Goal: Task Accomplishment & Management: Complete application form

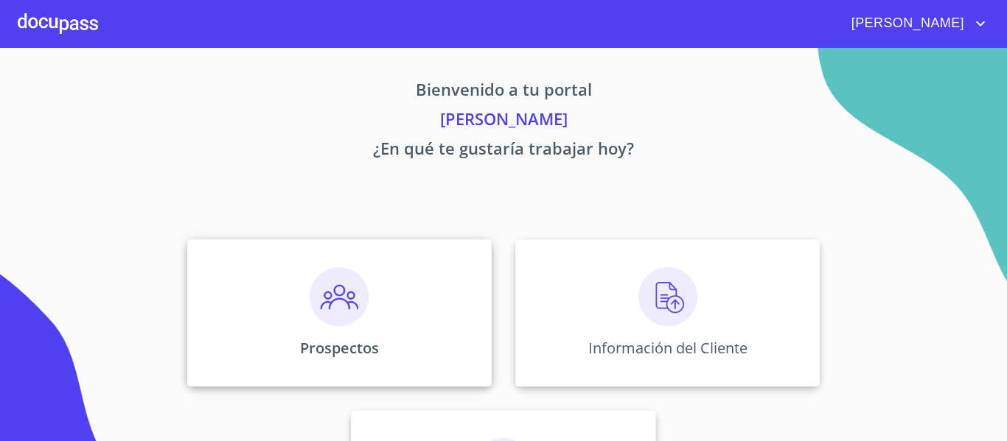
click at [306, 338] on p "Prospectos" at bounding box center [339, 348] width 79 height 20
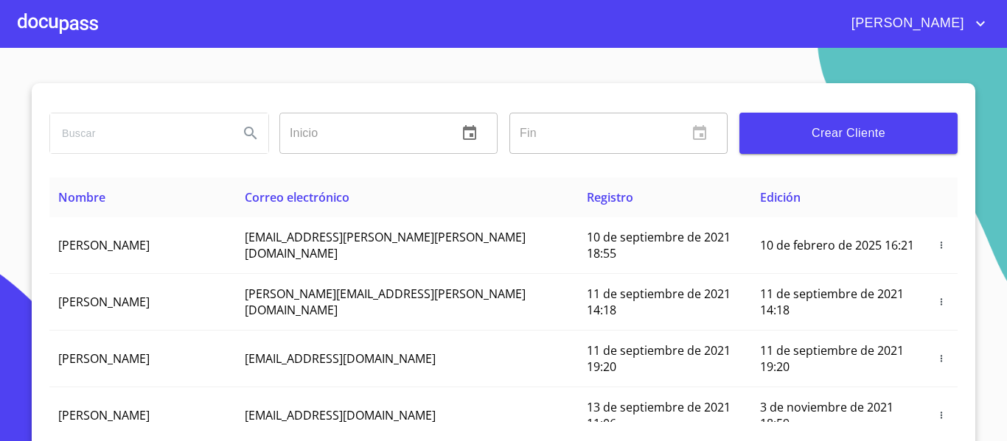
click at [813, 130] on span "Crear Cliente" at bounding box center [848, 133] width 195 height 21
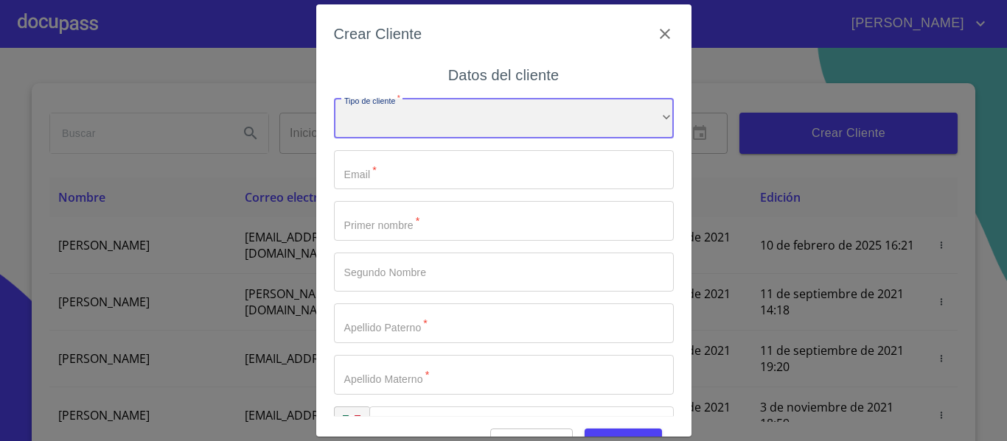
click at [405, 117] on div "​" at bounding box center [504, 119] width 340 height 40
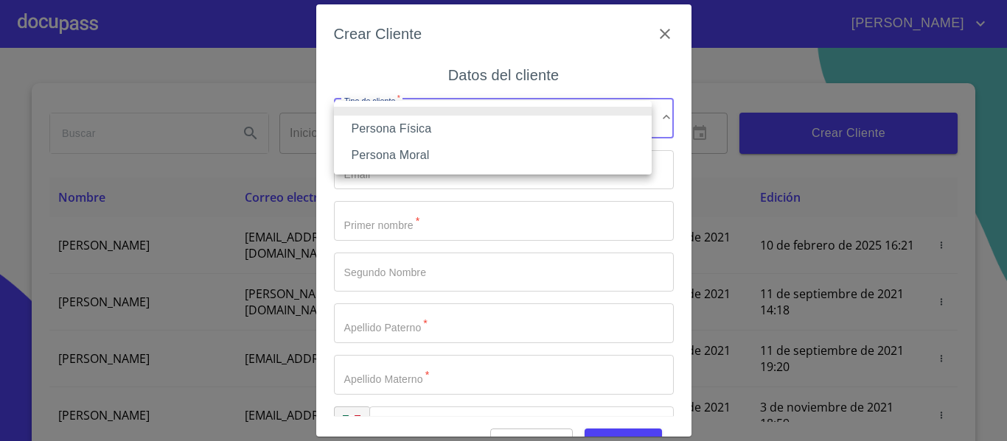
click at [405, 128] on li "Persona Física" at bounding box center [493, 129] width 318 height 27
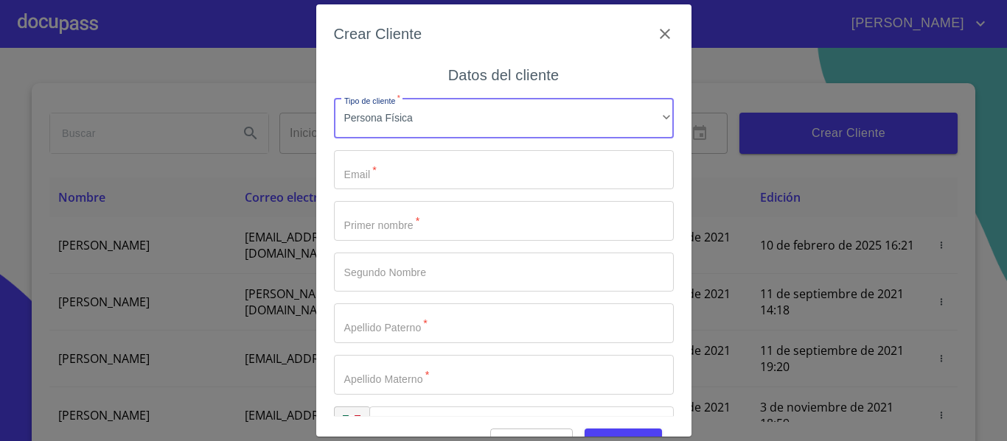
click at [401, 158] on input "Tipo de cliente   *" at bounding box center [504, 170] width 340 height 40
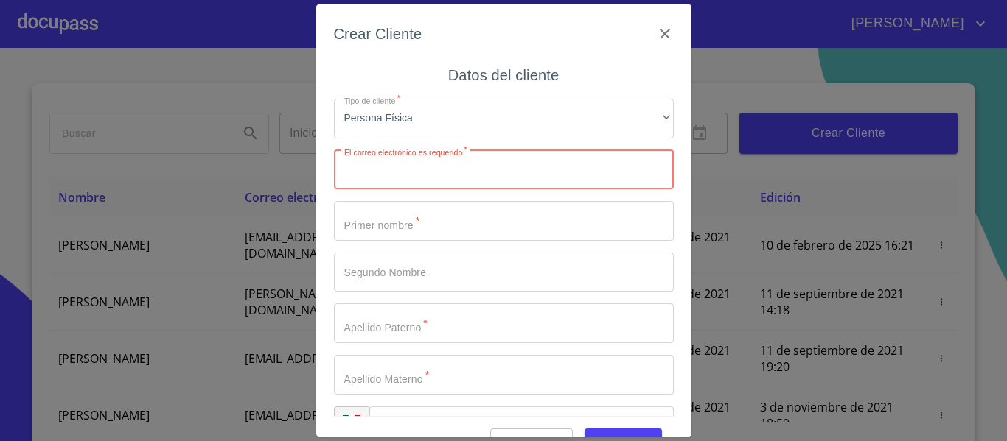
click at [467, 176] on input "Tipo de cliente   *" at bounding box center [504, 170] width 340 height 40
paste input "[EMAIL_ADDRESS][DOMAIN_NAME]"
type input "[EMAIL_ADDRESS][DOMAIN_NAME]"
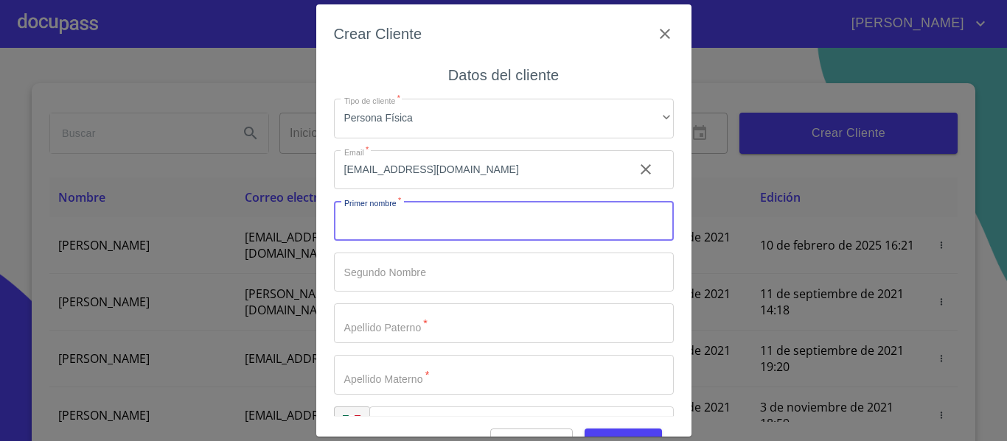
click at [391, 217] on input "Tipo de cliente   *" at bounding box center [504, 221] width 340 height 40
type input "e"
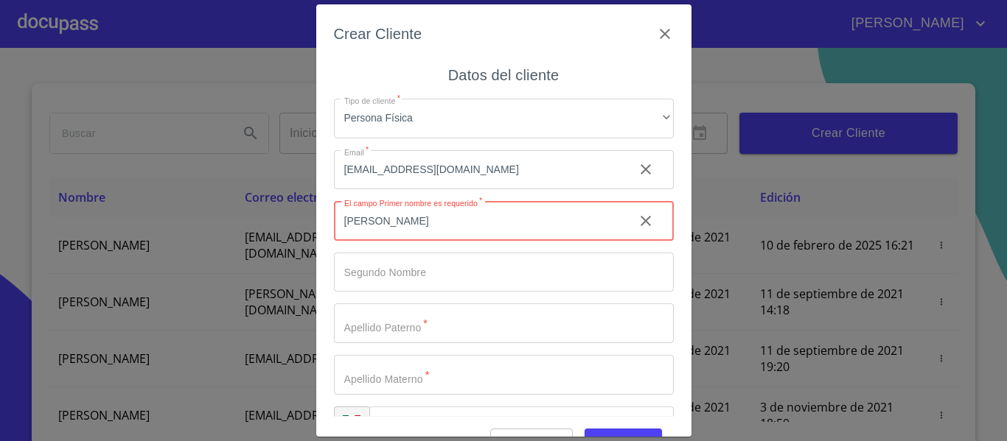
type input "[PERSON_NAME]"
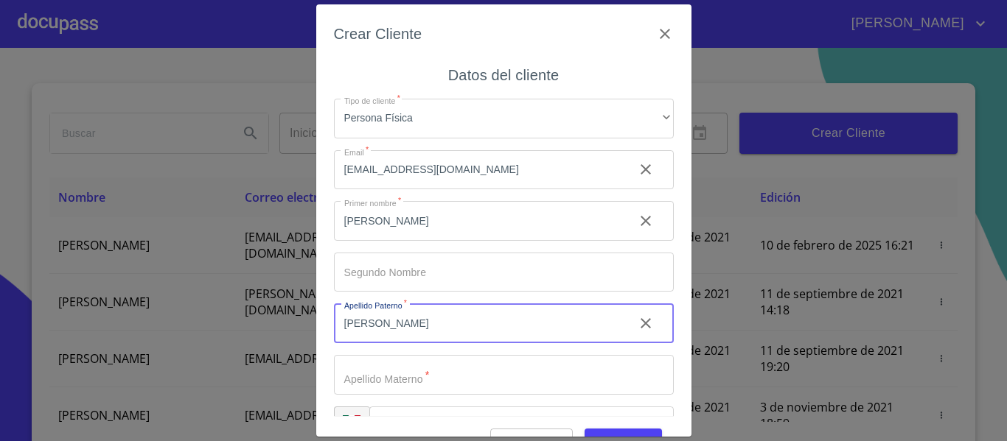
type input "[PERSON_NAME]"
click at [423, 373] on input "Tipo de cliente   *" at bounding box center [504, 375] width 340 height 40
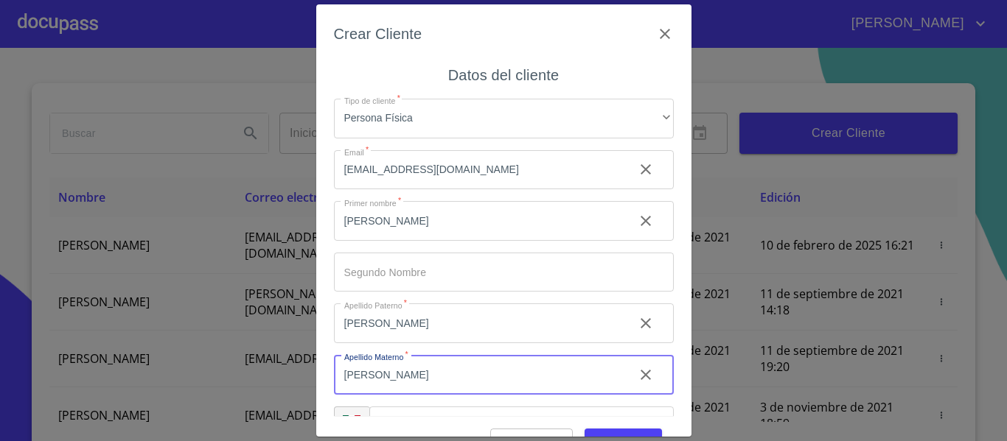
type input "[PERSON_NAME]"
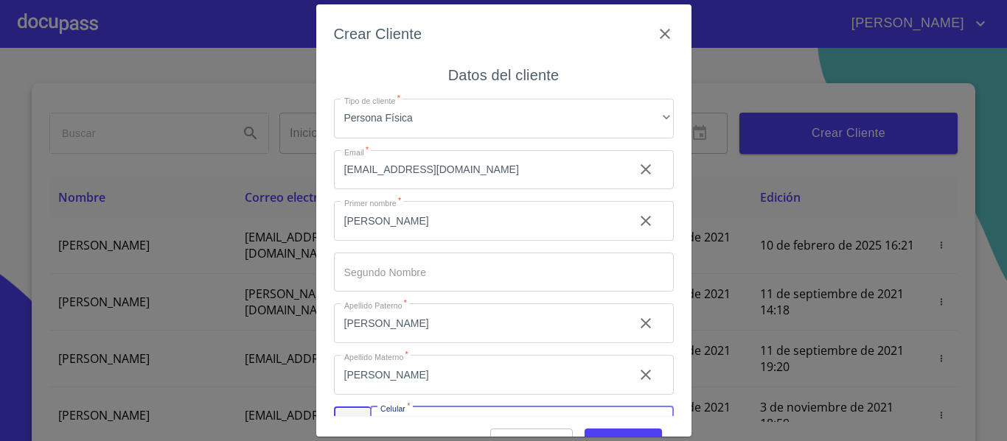
scroll to position [29, 0]
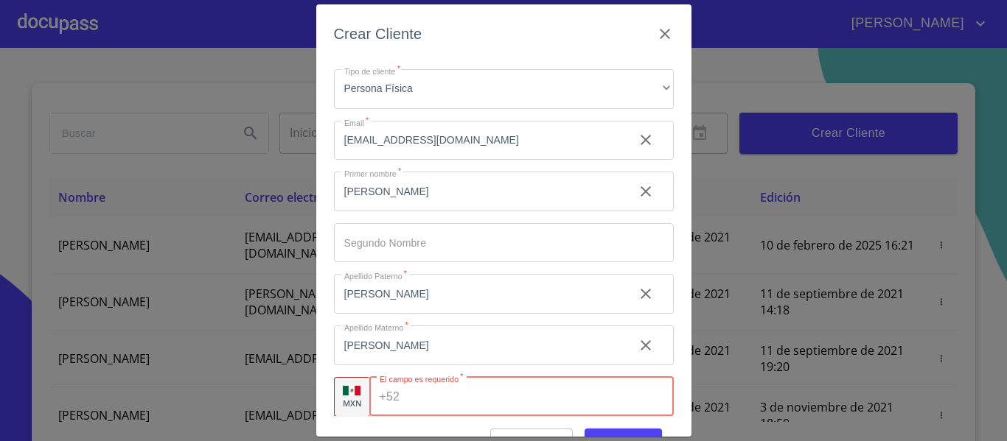
paste input "[PHONE_NUMBER]"
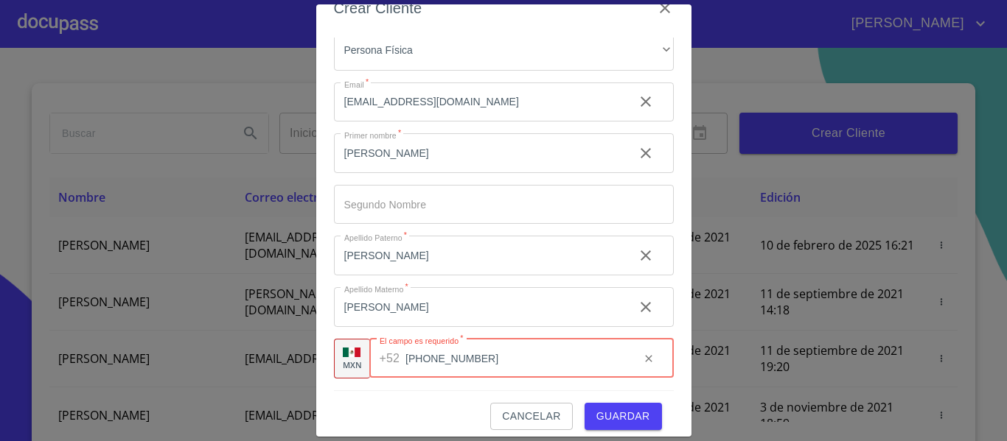
scroll to position [37, 0]
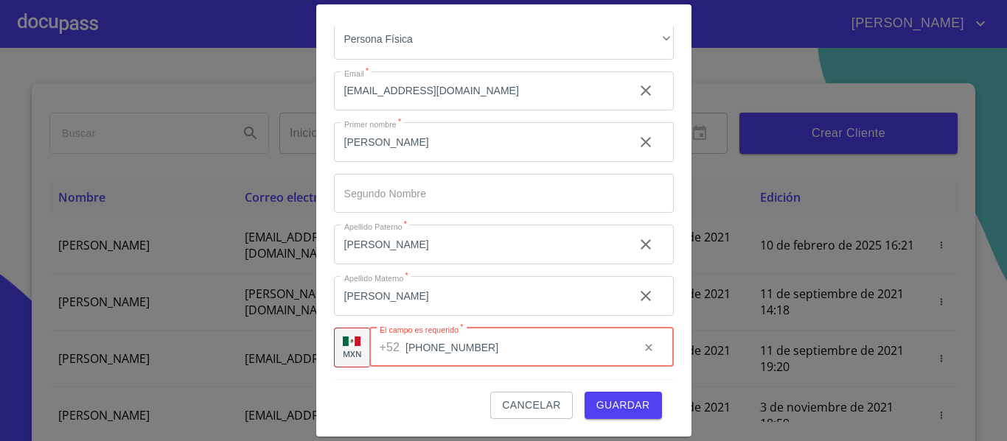
type input "[PHONE_NUMBER]"
click at [611, 413] on span "Guardar" at bounding box center [623, 406] width 54 height 18
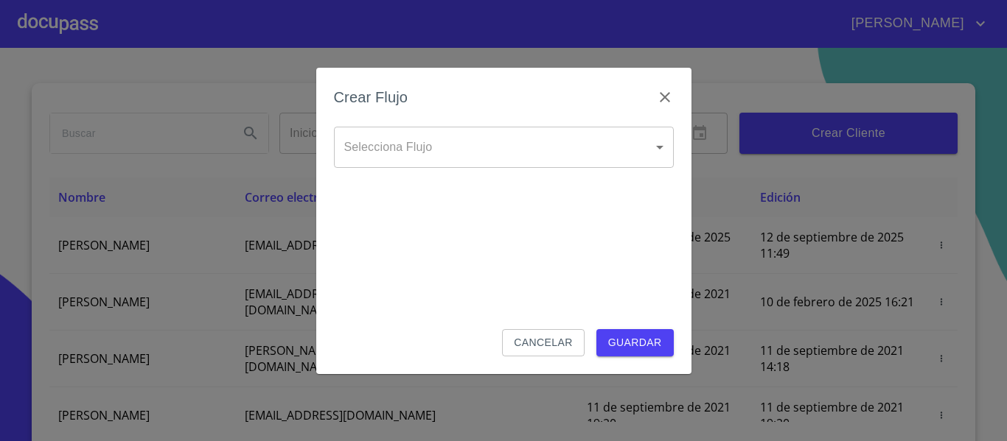
click at [542, 146] on body "[PERSON_NAME] ​ Fin ​ Crear Cliente Nombre Correo electrónico Registro Edición …" at bounding box center [503, 220] width 1007 height 441
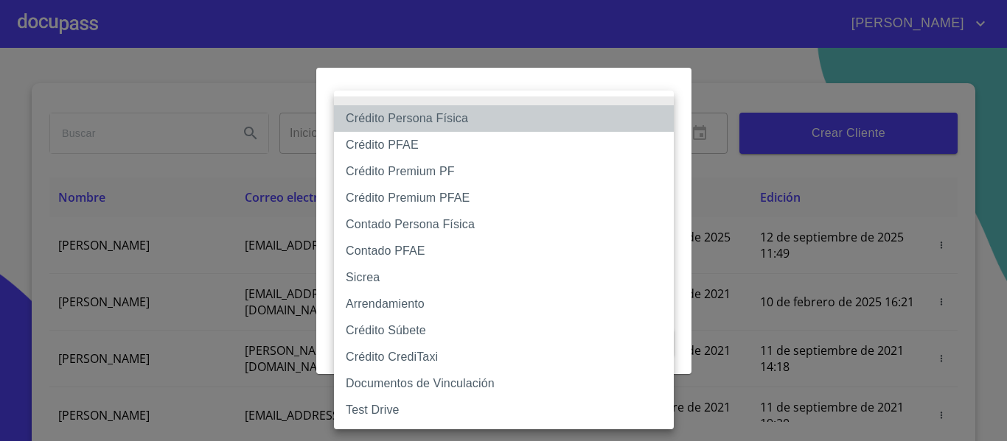
click at [434, 114] on li "Crédito Persona Física" at bounding box center [504, 118] width 340 height 27
type input "6009fb3c7d1714eb8809aa97"
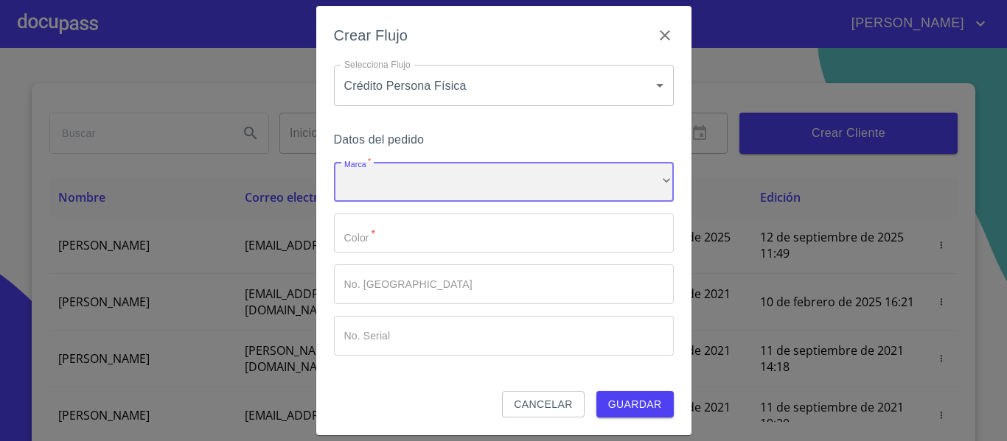
click at [380, 177] on div "​" at bounding box center [504, 182] width 340 height 40
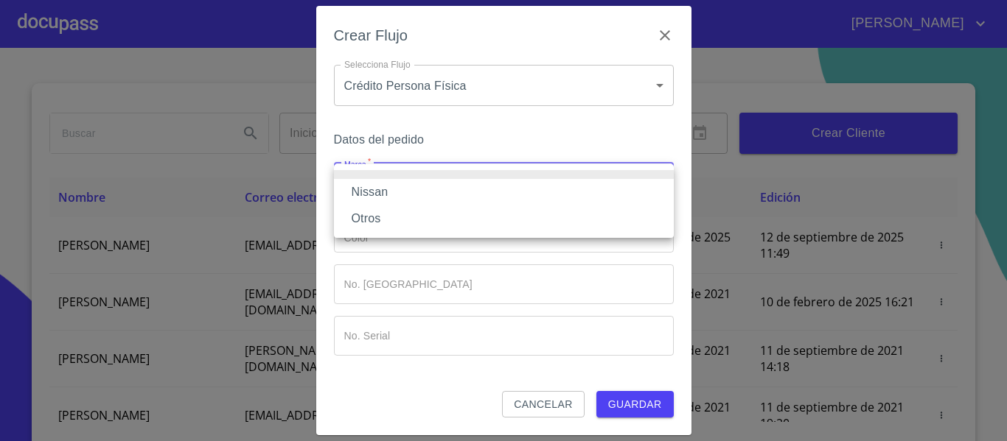
click at [381, 193] on li "Nissan" at bounding box center [504, 192] width 340 height 27
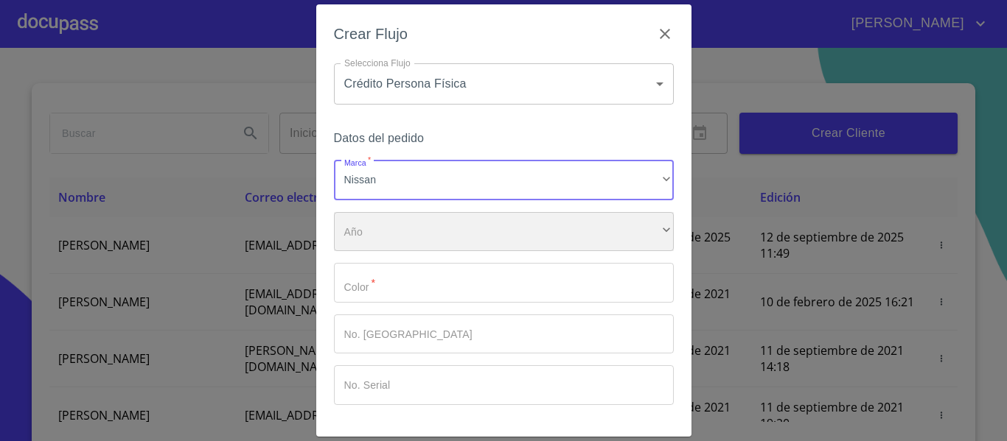
click at [384, 242] on div "​" at bounding box center [504, 232] width 340 height 40
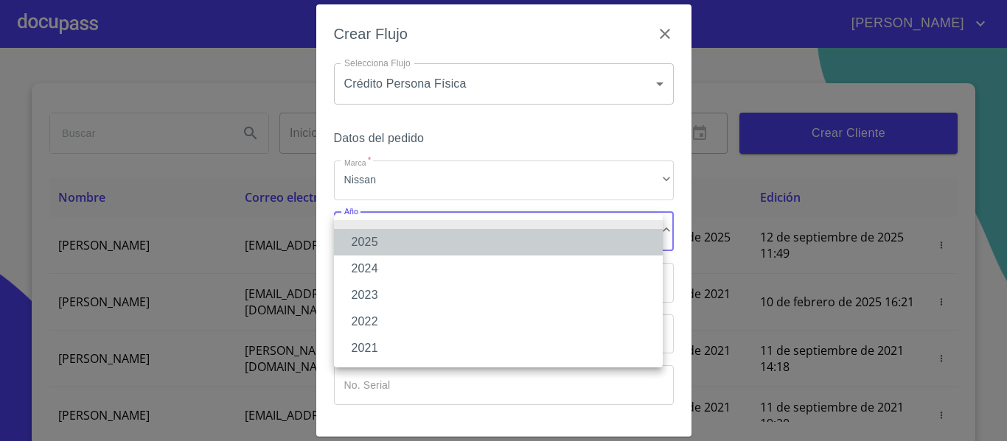
click at [377, 249] on li "2025" at bounding box center [498, 242] width 329 height 27
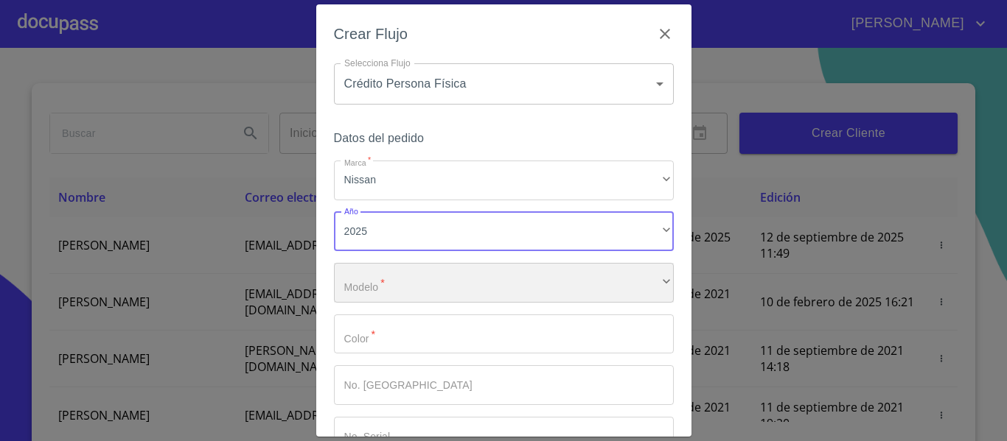
click at [374, 288] on div "​" at bounding box center [504, 283] width 340 height 40
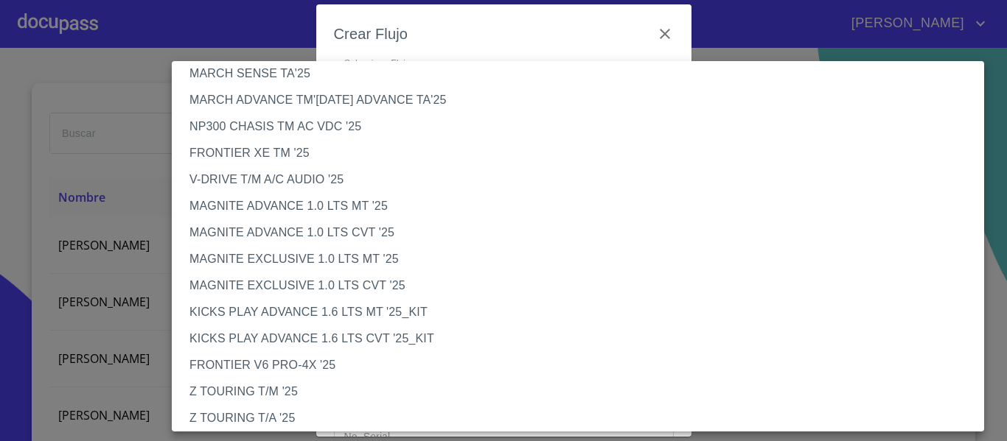
scroll to position [221, 0]
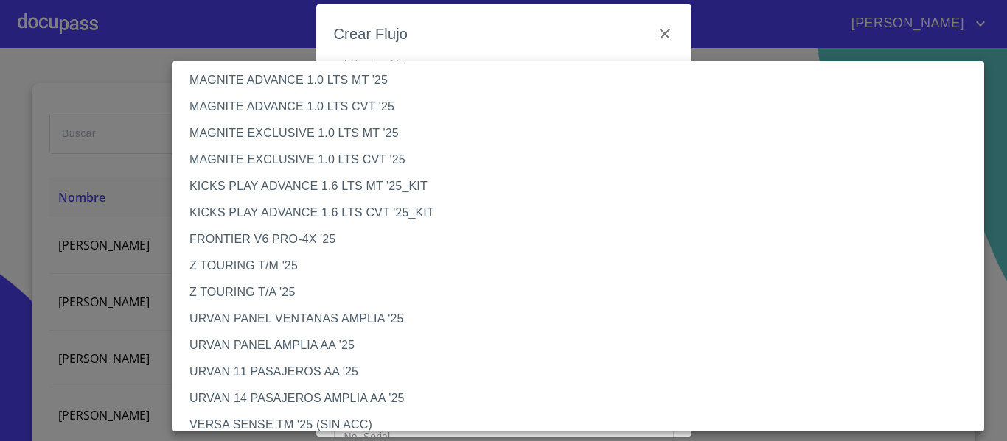
click at [324, 212] on li "KICKS PLAY ADVANCE 1.6 LTS CVT '25_KIT" at bounding box center [583, 213] width 823 height 27
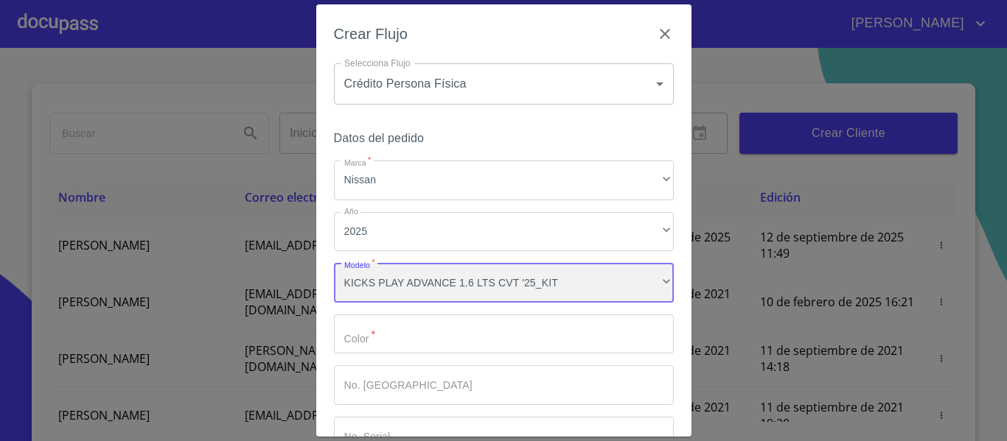
click at [500, 274] on div "KICKS PLAY ADVANCE 1.6 LTS CVT '25_KIT" at bounding box center [504, 283] width 340 height 40
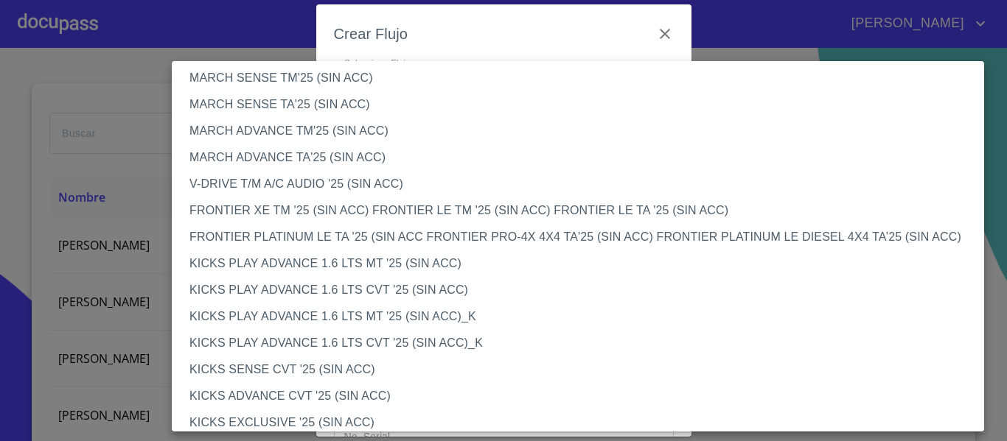
scroll to position [1021, 0]
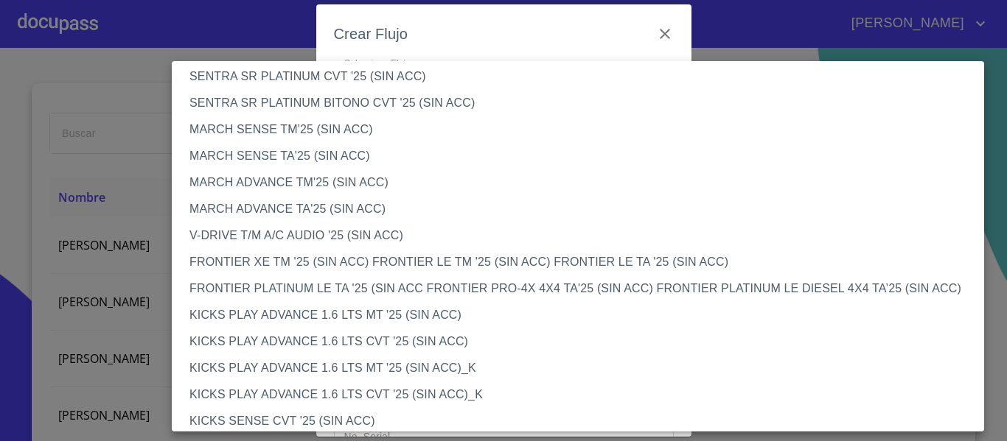
click at [490, 341] on li "KICKS PLAY ADVANCE 1.6 LTS CVT '25 (SIN ACC)" at bounding box center [583, 342] width 823 height 27
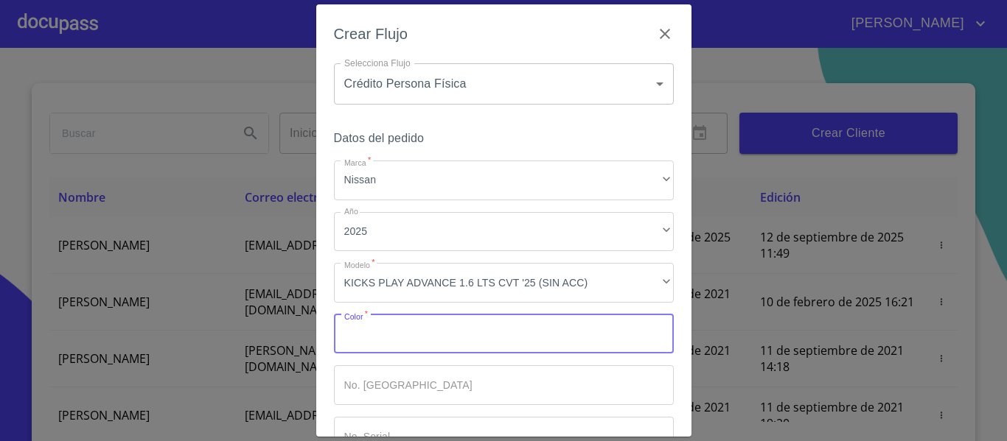
click at [514, 324] on input "Marca   *" at bounding box center [504, 335] width 340 height 40
type input "BLANCA"
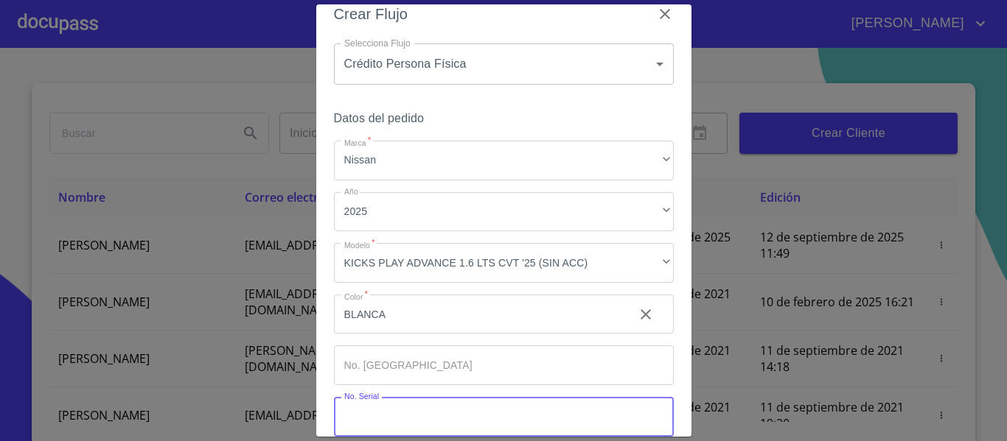
scroll to position [99, 0]
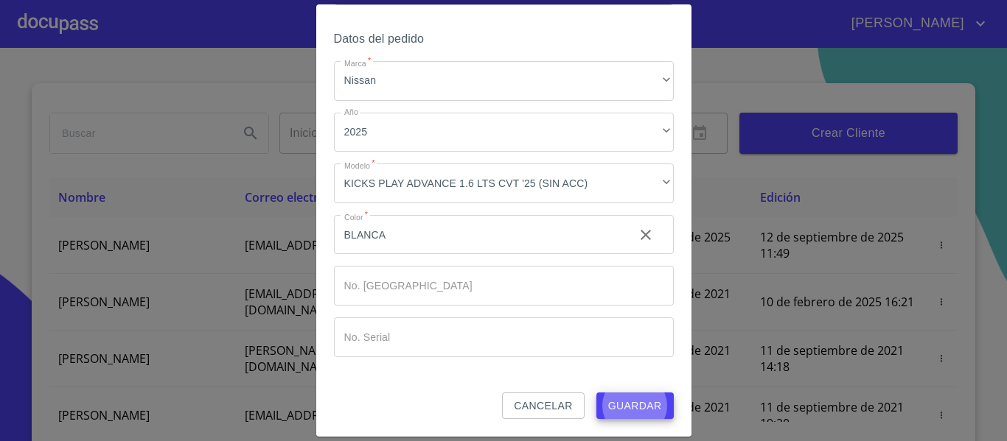
click at [596, 393] on button "Guardar" at bounding box center [634, 406] width 77 height 27
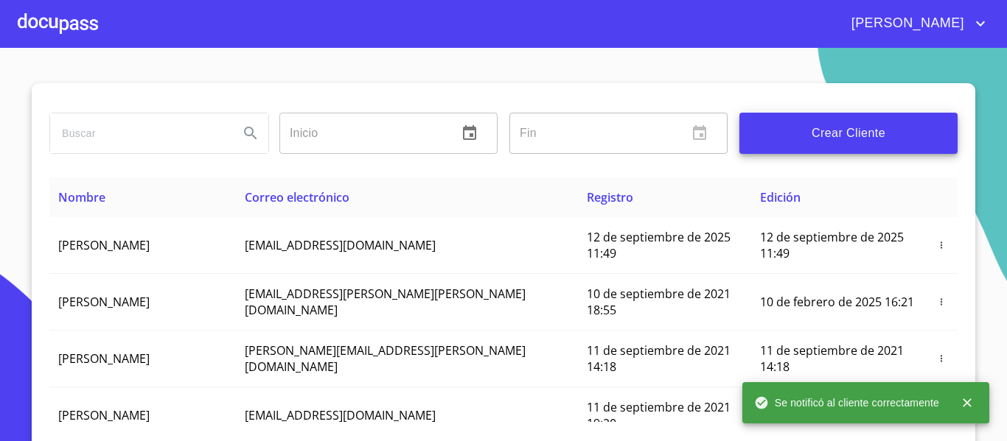
click at [330, 60] on section "Inicio ​ Fin ​ Crear Cliente Nombre Correo electrónico Registro Edición [PERSON…" at bounding box center [503, 245] width 1007 height 394
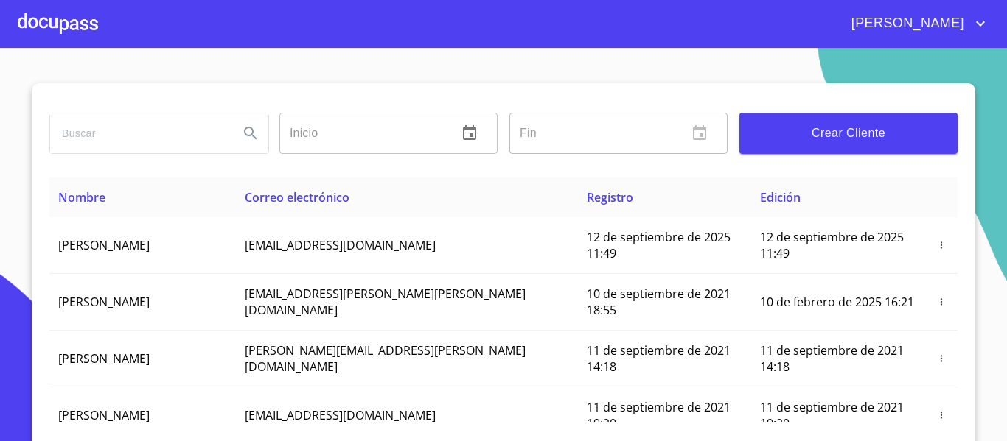
click at [58, 18] on div at bounding box center [58, 23] width 80 height 47
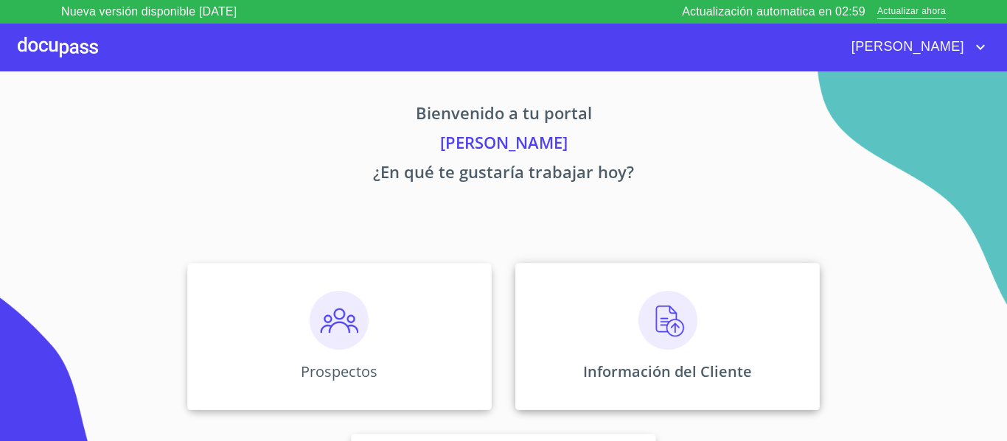
click at [687, 287] on div "Información del Cliente" at bounding box center [667, 336] width 304 height 147
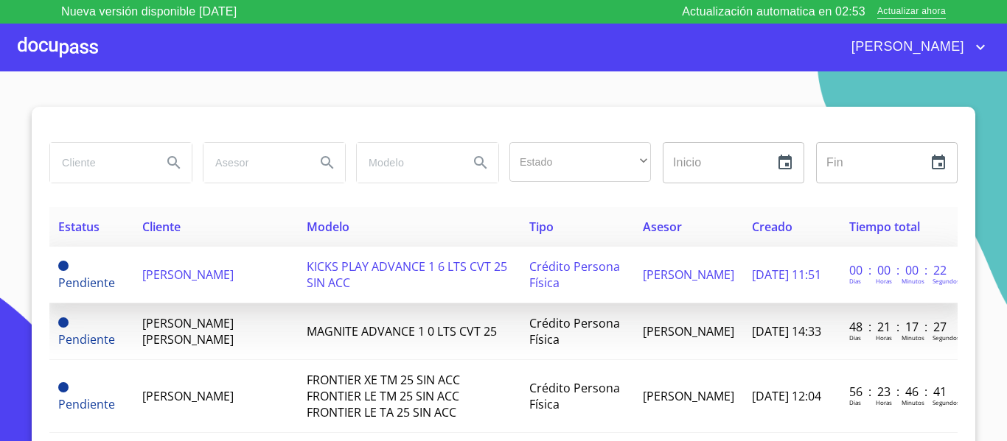
click at [169, 283] on span "[PERSON_NAME]" at bounding box center [187, 275] width 91 height 16
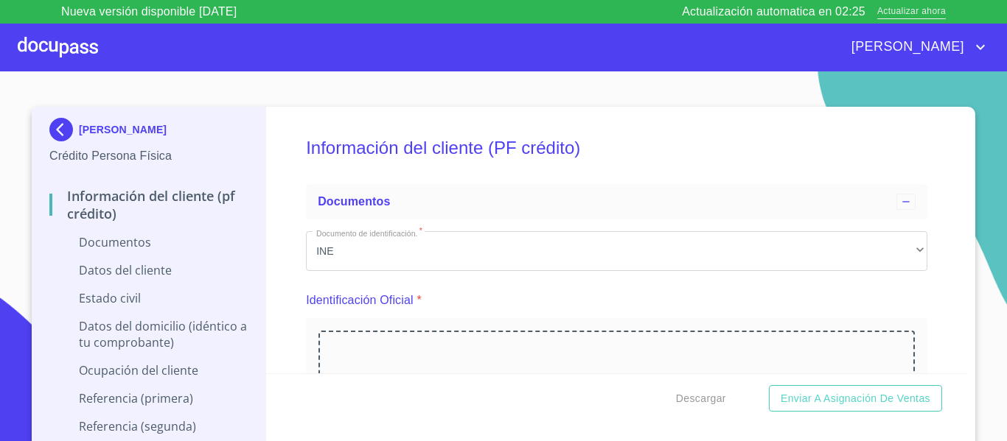
click at [909, 15] on span "Actualizar ahora" at bounding box center [911, 11] width 69 height 15
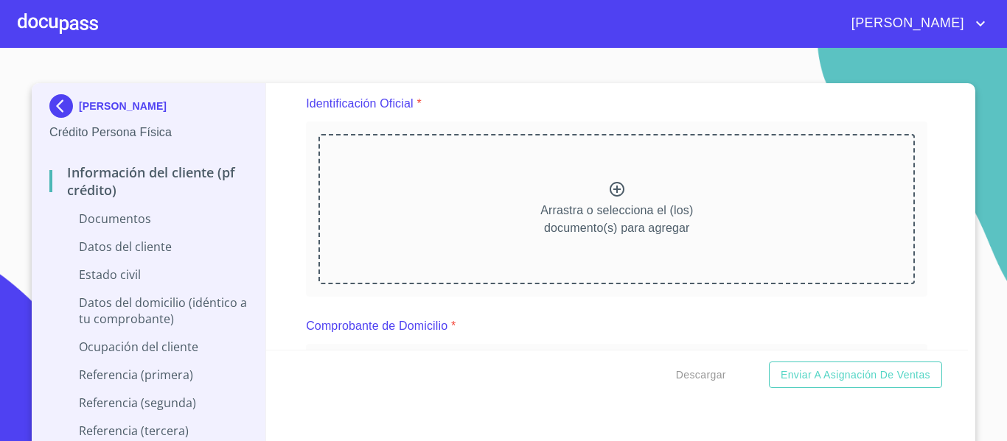
scroll to position [147, 0]
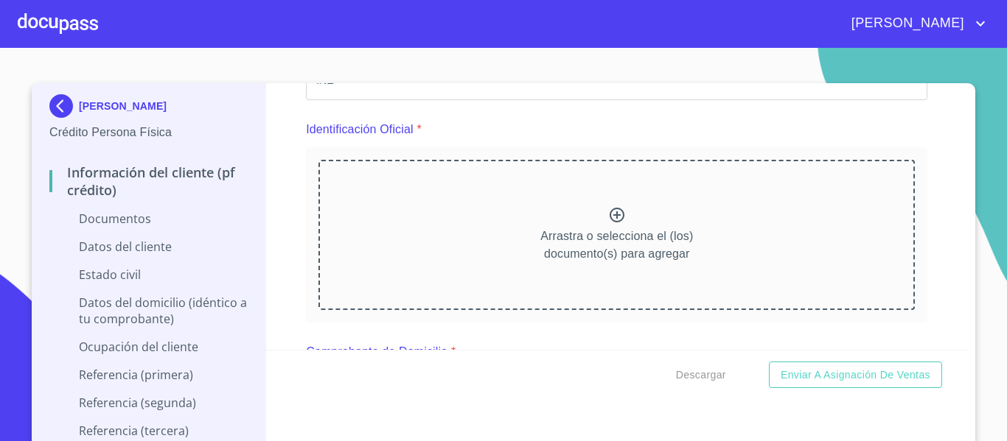
click at [596, 203] on div "Arrastra o selecciona el (los) documento(s) para agregar" at bounding box center [616, 235] width 596 height 150
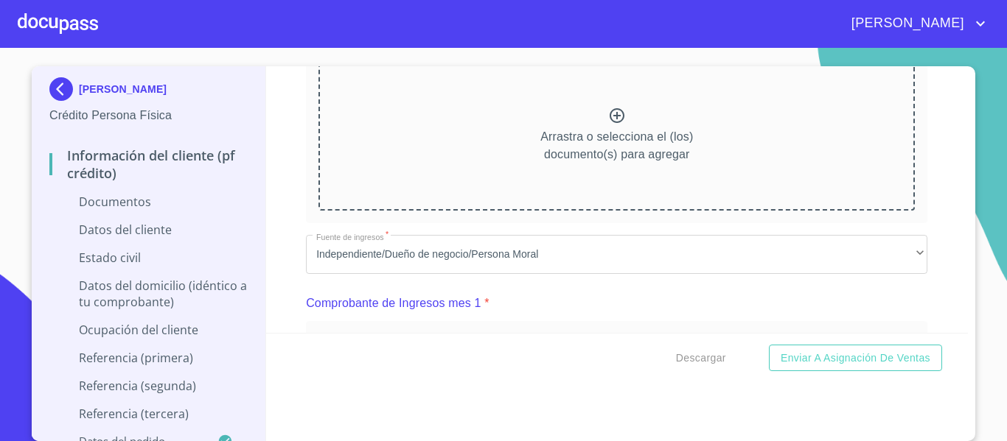
scroll to position [811, 0]
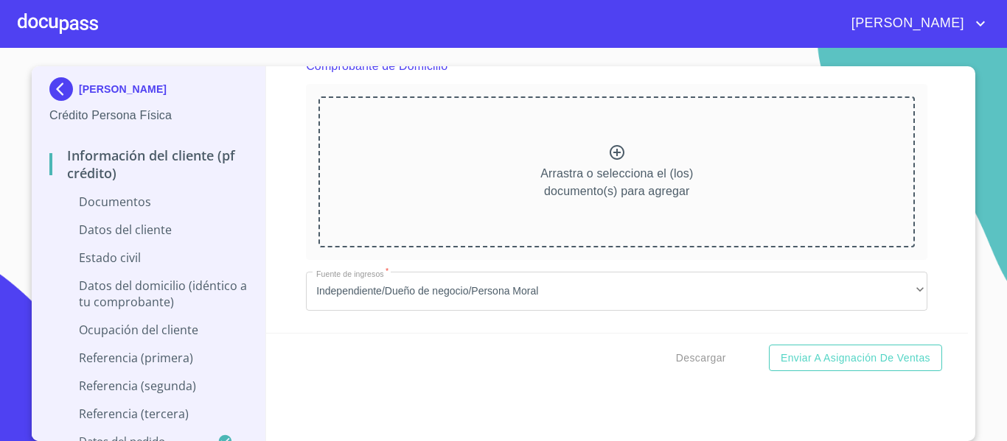
click at [659, 186] on p "Arrastra o selecciona el (los) documento(s) para agregar" at bounding box center [616, 182] width 153 height 35
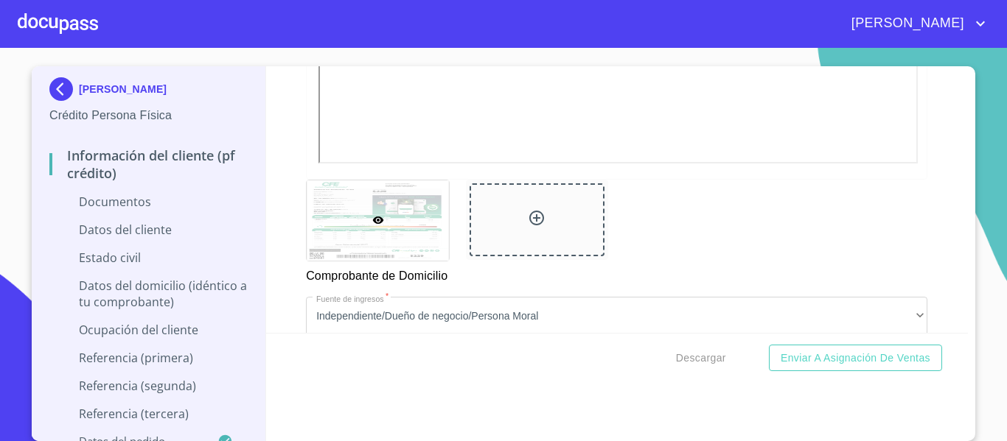
scroll to position [1400, 0]
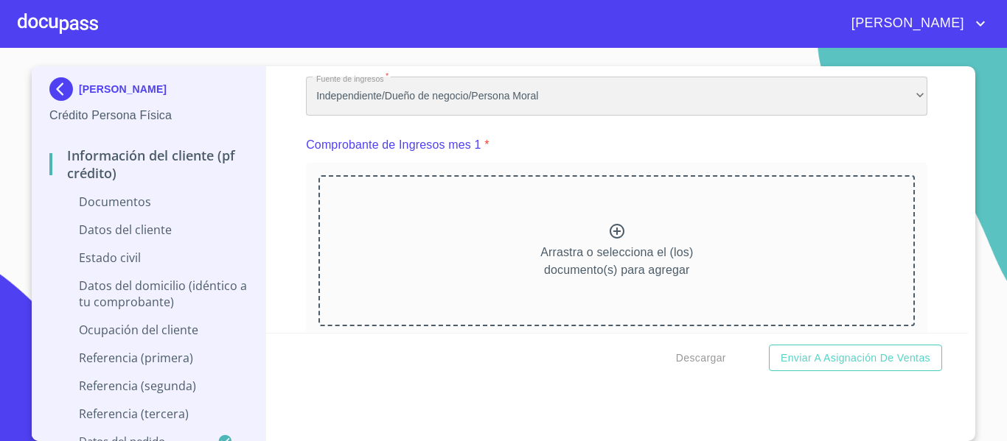
click at [464, 116] on div "Independiente/Dueño de negocio/Persona Moral" at bounding box center [616, 97] width 621 height 40
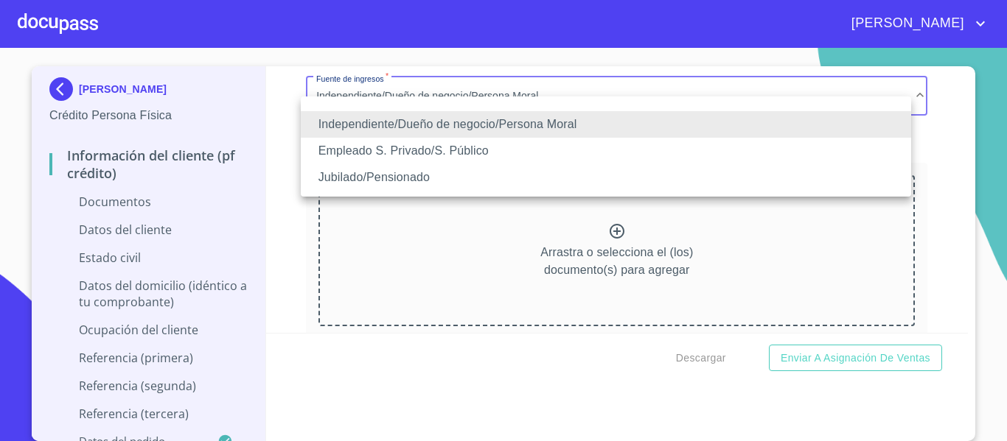
click at [406, 176] on li "Jubilado/Pensionado" at bounding box center [606, 177] width 610 height 27
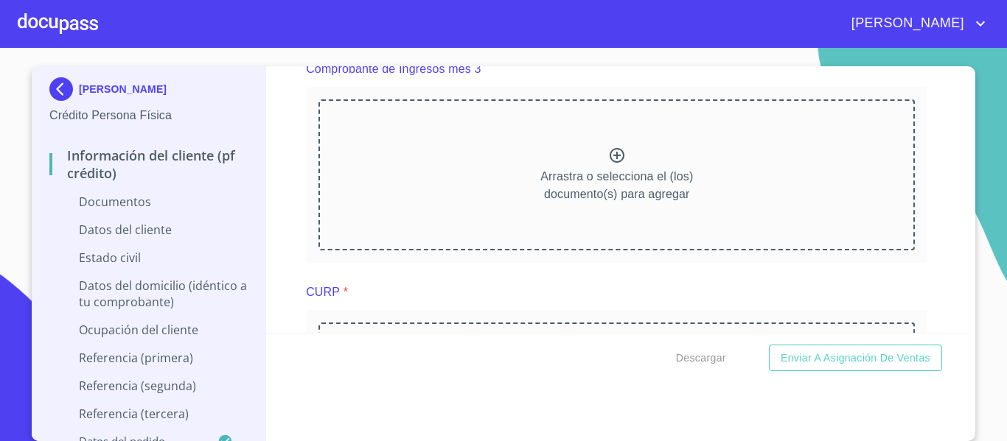
scroll to position [2432, 0]
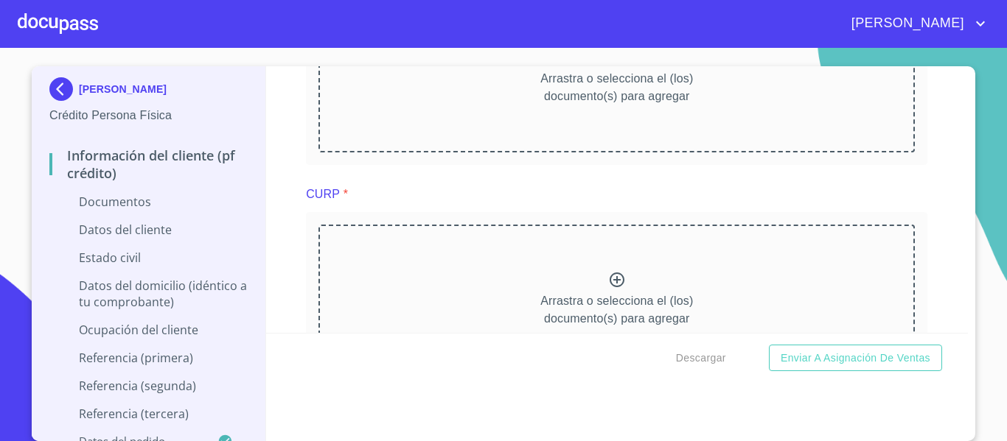
click at [608, 289] on icon at bounding box center [617, 280] width 18 height 18
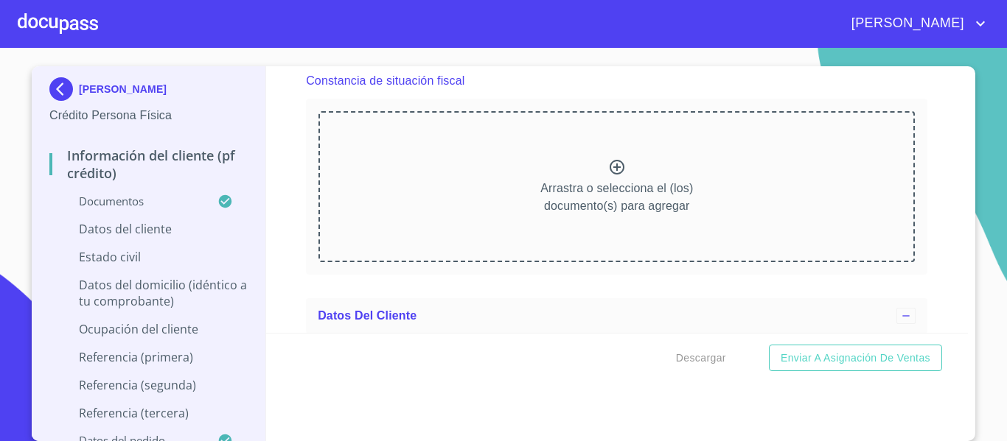
scroll to position [3169, 0]
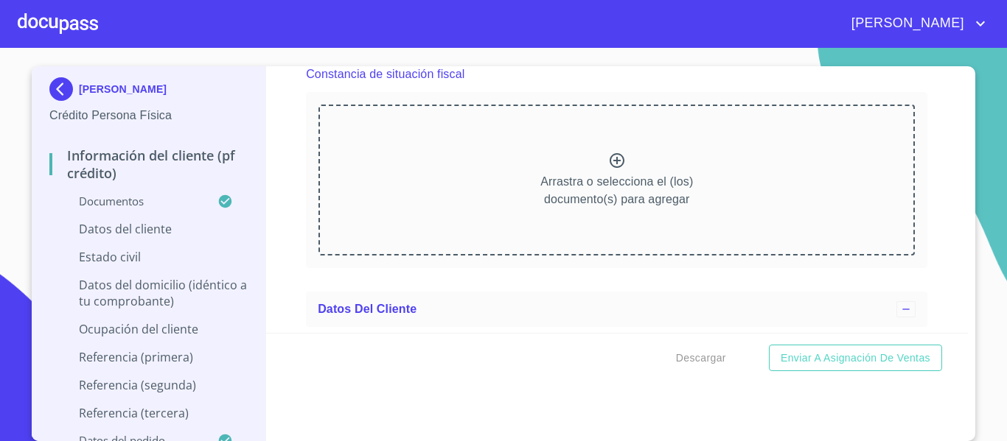
click at [612, 209] on p "Arrastra o selecciona el (los) documento(s) para agregar" at bounding box center [616, 190] width 153 height 35
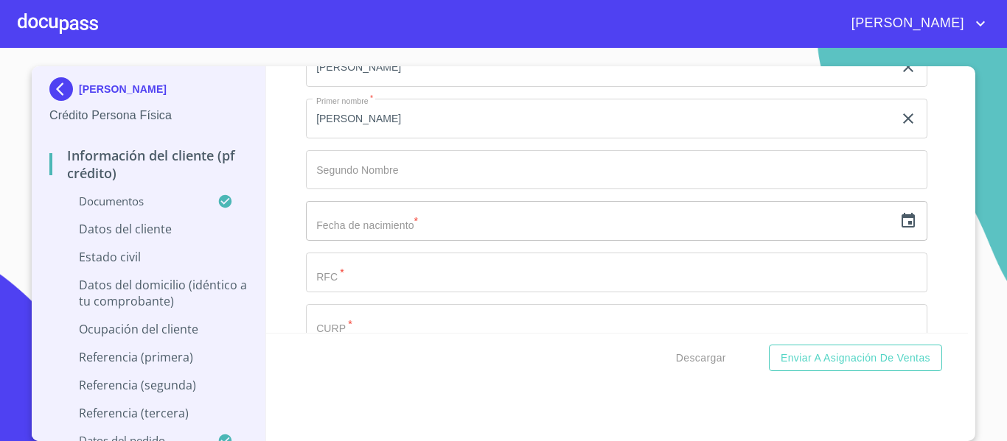
scroll to position [0, 0]
click at [899, 230] on icon "button" at bounding box center [908, 221] width 18 height 18
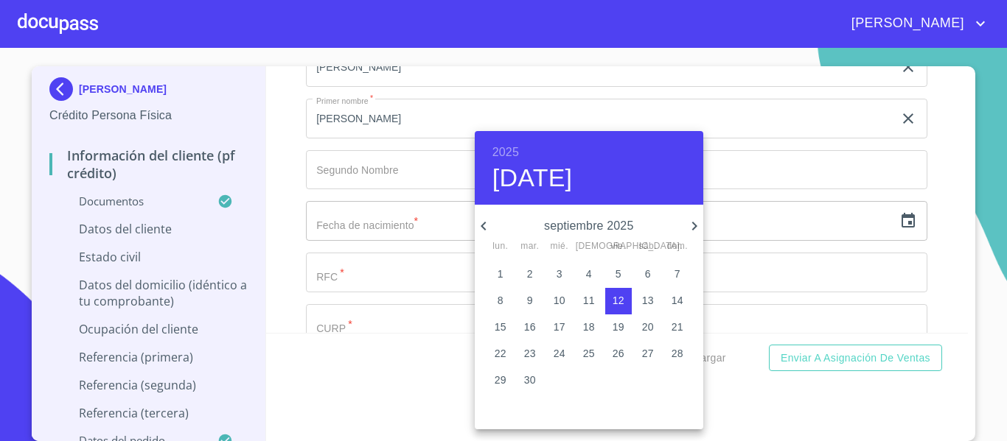
click at [511, 150] on h6 "2025" at bounding box center [505, 152] width 27 height 21
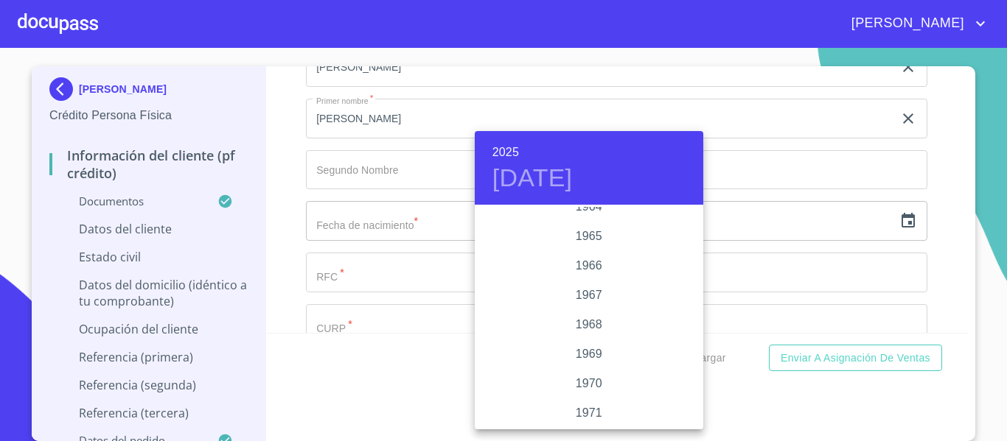
scroll to position [1017, 0]
click at [589, 301] on div "1962" at bounding box center [589, 295] width 228 height 29
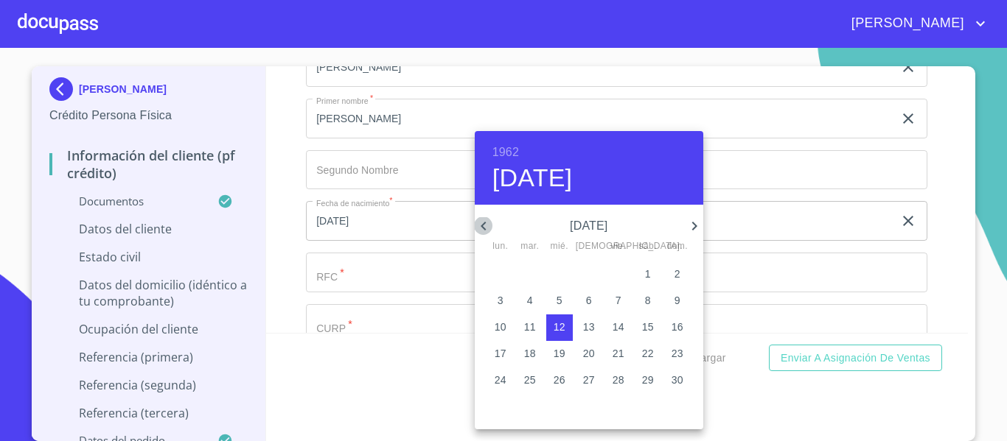
click at [481, 225] on icon "button" at bounding box center [484, 226] width 18 height 18
click at [480, 225] on icon "button" at bounding box center [484, 226] width 18 height 18
click at [551, 372] on button "27" at bounding box center [559, 381] width 27 height 27
type input "27 de jun. de 1962"
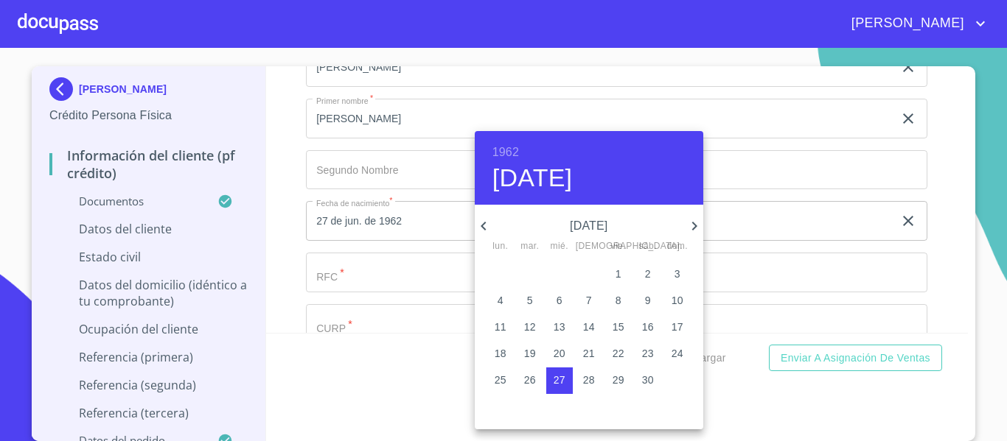
click at [348, 287] on div at bounding box center [503, 220] width 1007 height 441
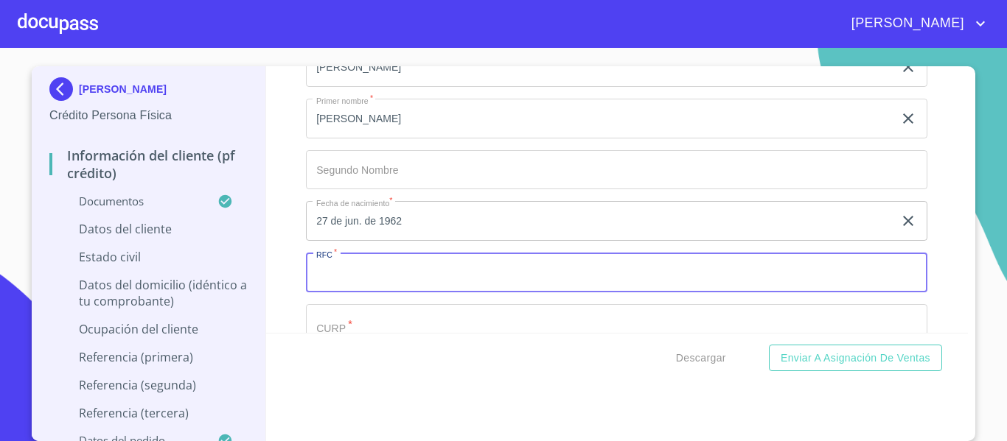
click at [349, 293] on input "Documento de identificación.   *" at bounding box center [616, 273] width 621 height 40
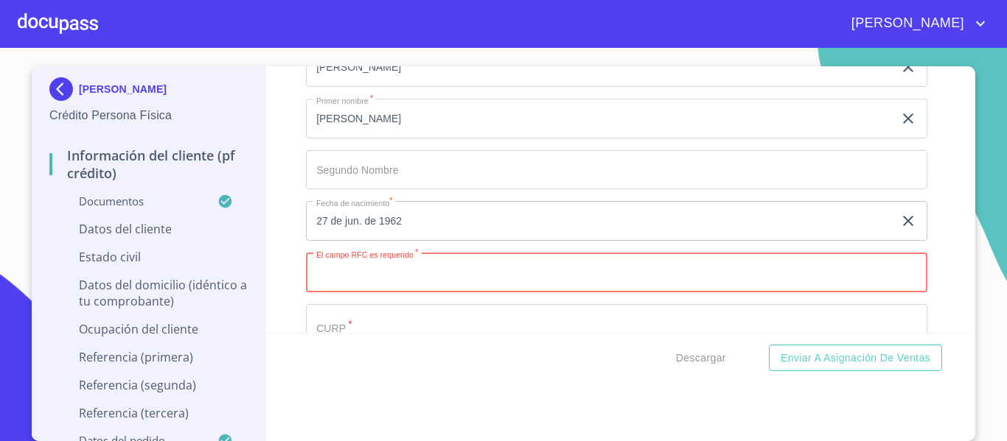
click at [402, 290] on input "Documento de identificación.   *" at bounding box center [616, 273] width 621 height 40
paste input "GOME620627"
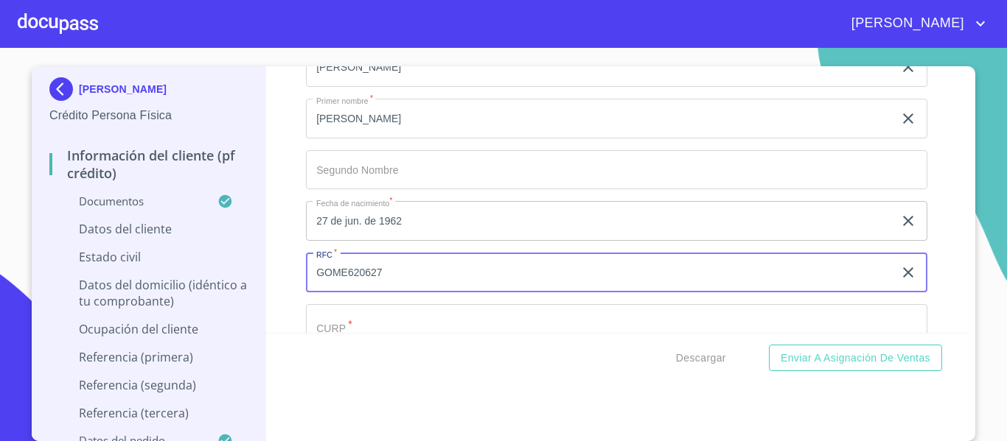
paste input "HK8"
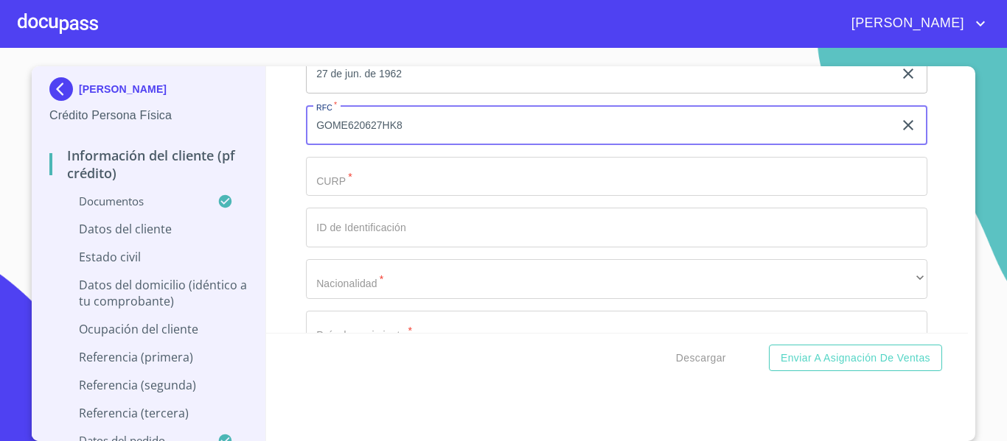
type input "GOME620627HK8"
click at [402, 217] on div "Apellido Paterno   * GONZALEZ ​ Apellido Materno   * MARISCAL ​ Primer nombre  …" at bounding box center [616, 151] width 621 height 628
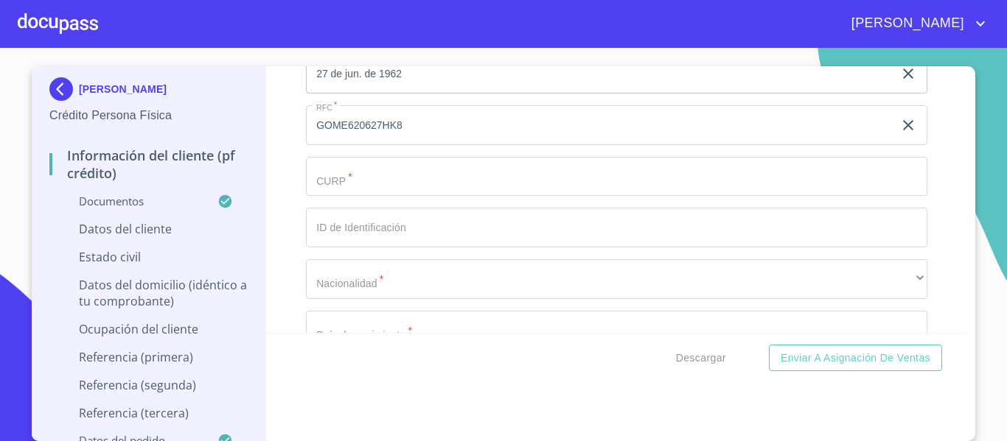
click at [411, 197] on input "Documento de identificación.   *" at bounding box center [616, 177] width 621 height 40
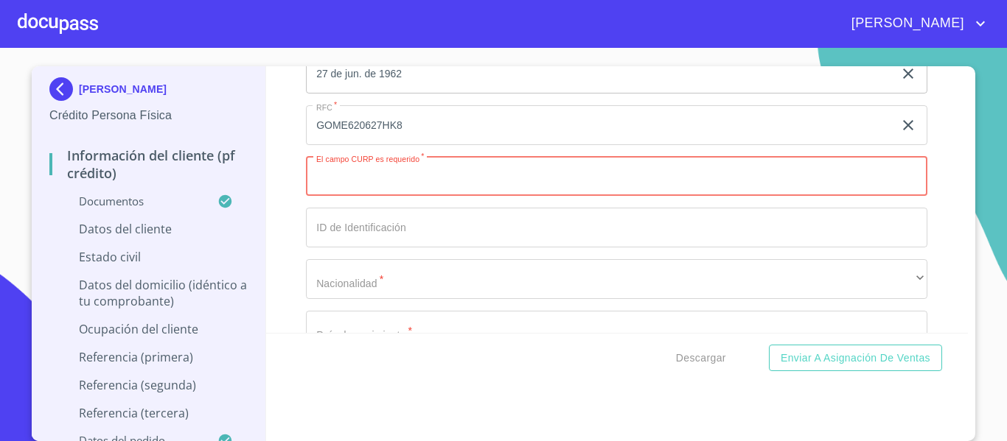
click at [360, 193] on input "Documento de identificación.   *" at bounding box center [616, 177] width 621 height 40
paste input "GOME620627MJCNRL05"
type input "GOME620627MJCNRL05"
click at [352, 243] on input "Documento de identificación.   *" at bounding box center [616, 228] width 621 height 40
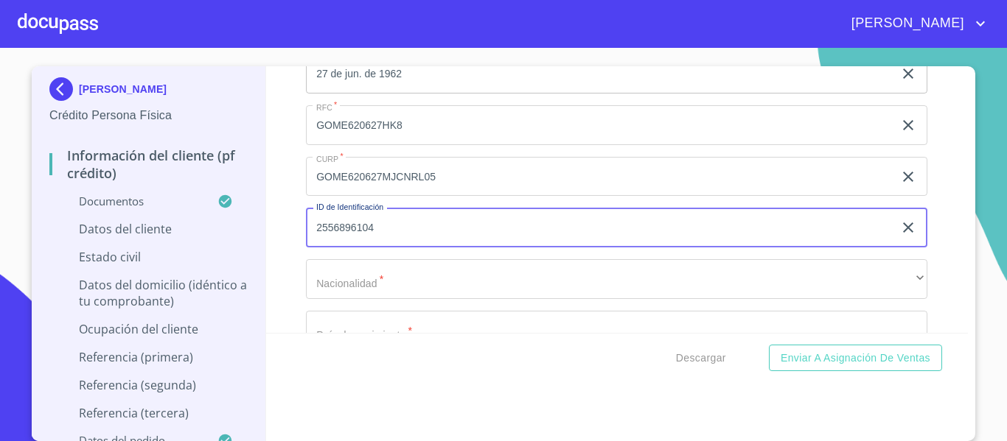
type input "2556896104"
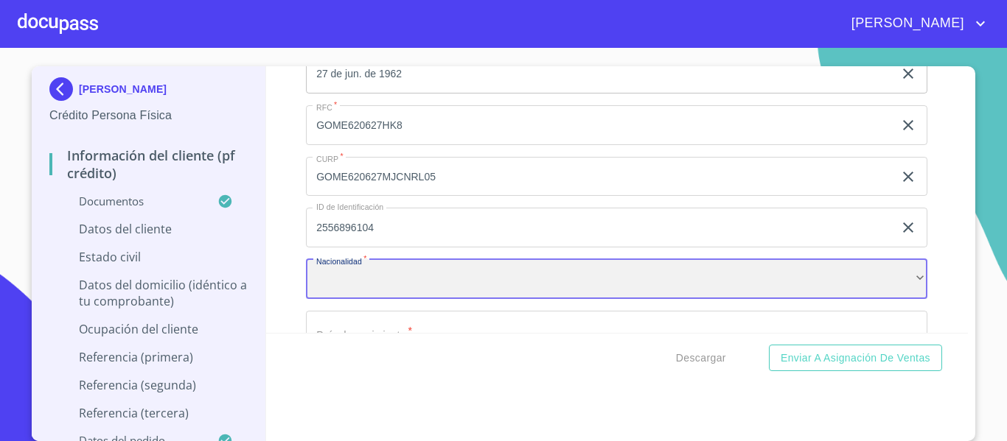
click at [381, 296] on div "​" at bounding box center [616, 279] width 621 height 40
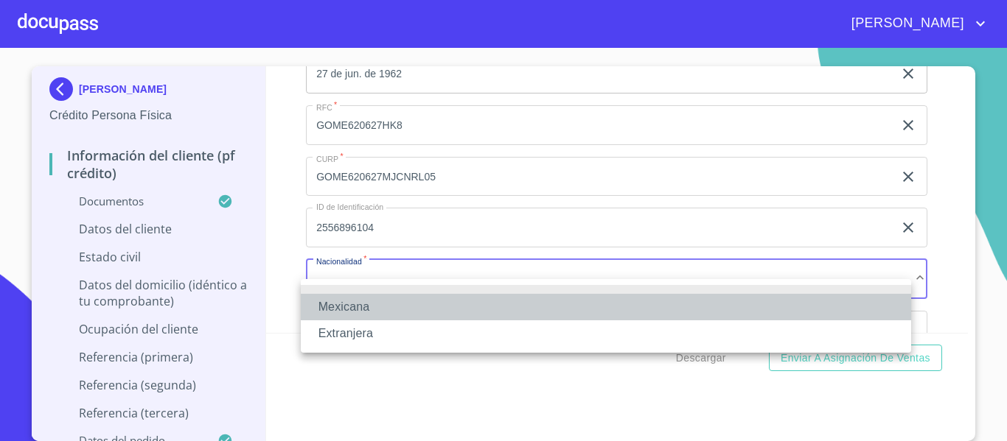
click at [376, 304] on li "Mexicana" at bounding box center [606, 307] width 610 height 27
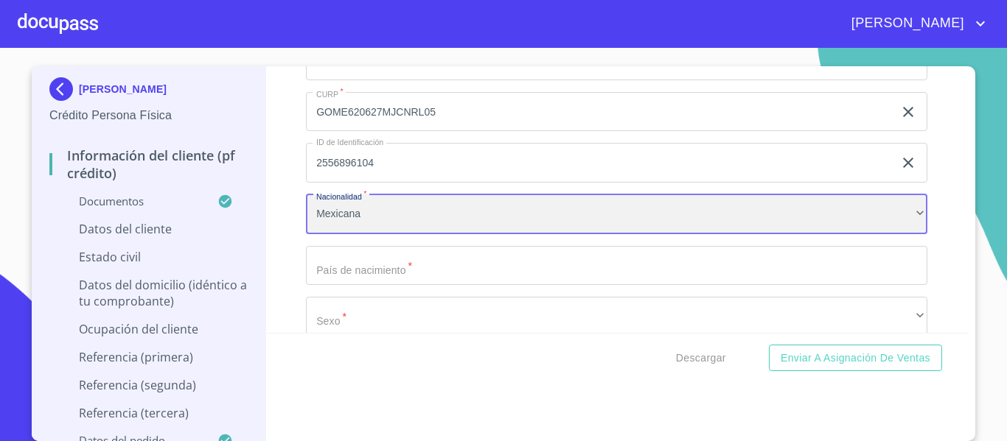
scroll to position [4219, 0]
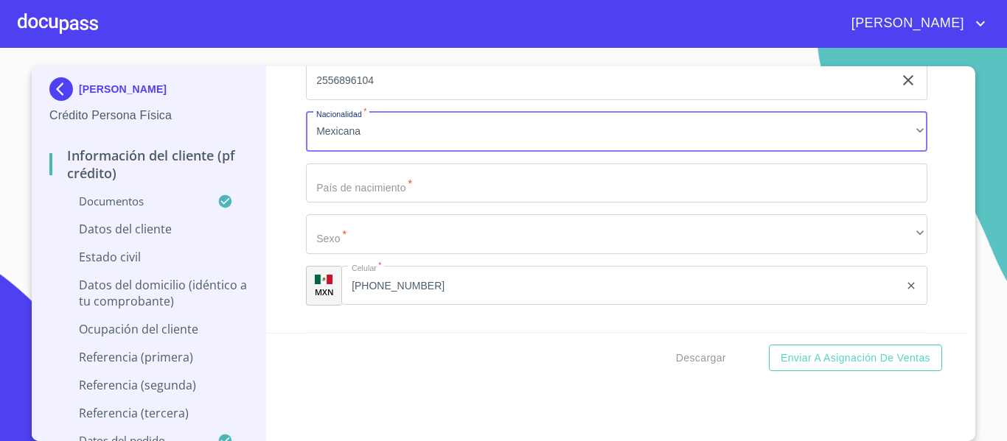
click at [363, 203] on input "Documento de identificación.   *" at bounding box center [616, 184] width 621 height 40
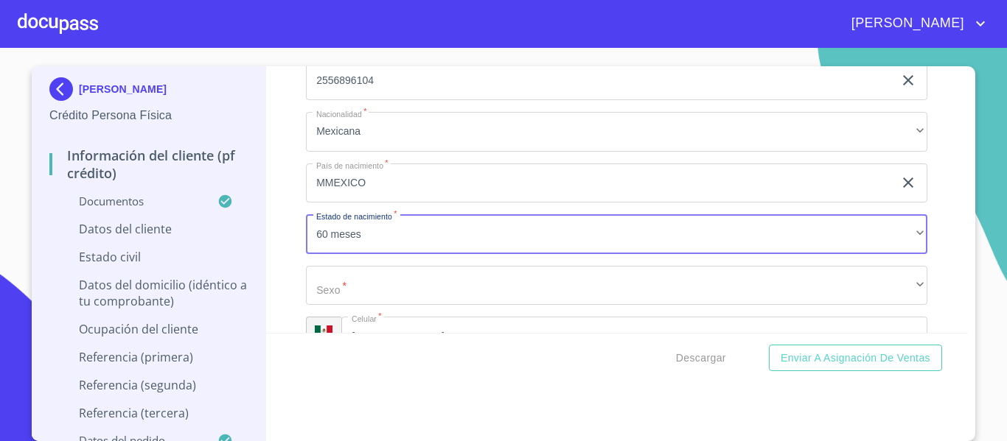
click at [384, 203] on input "MMEXICO" at bounding box center [599, 184] width 587 height 40
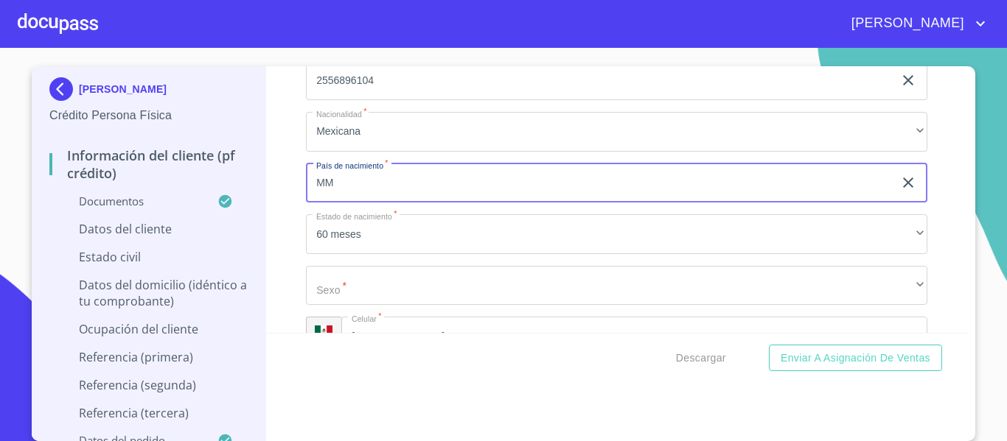
type input "M"
type input "MEXICO"
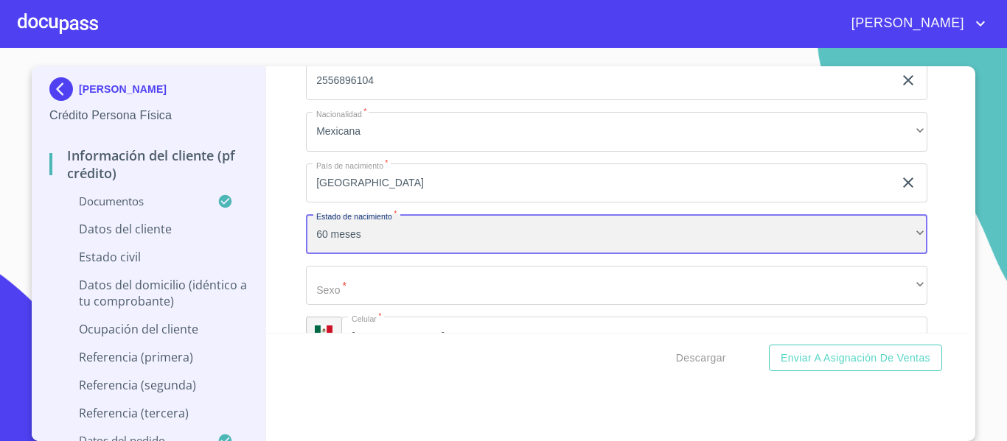
click at [377, 249] on div "60 meses" at bounding box center [616, 234] width 621 height 40
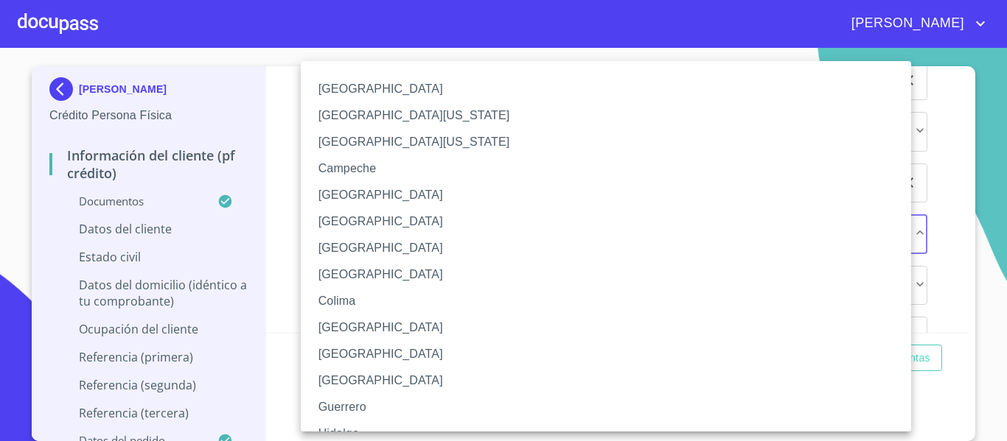
scroll to position [147, 0]
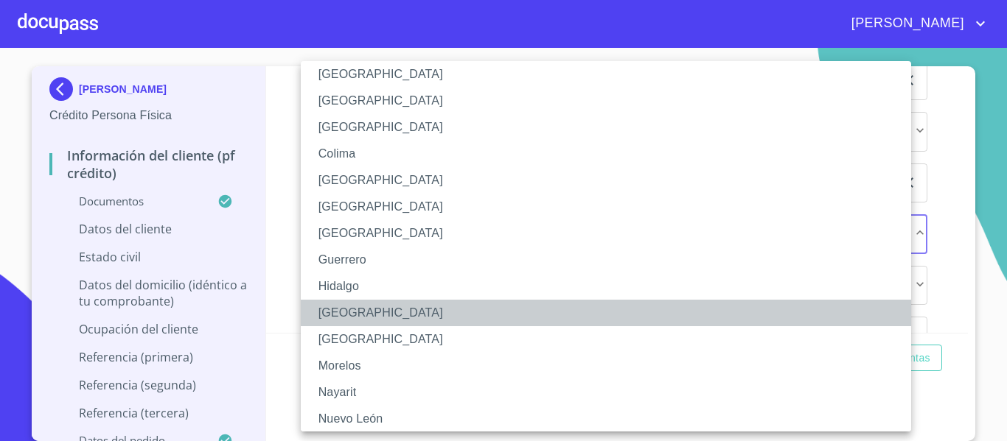
click at [352, 315] on li "Jalisco" at bounding box center [611, 313] width 621 height 27
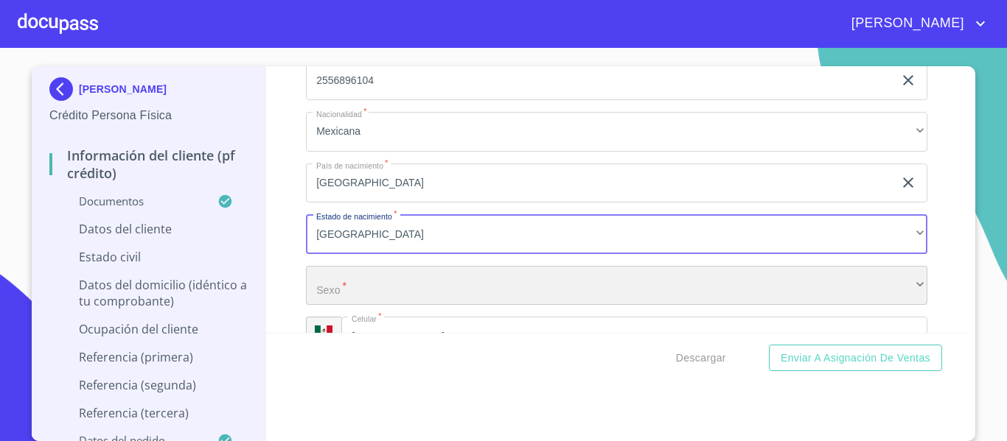
click at [394, 291] on div "​" at bounding box center [616, 286] width 621 height 40
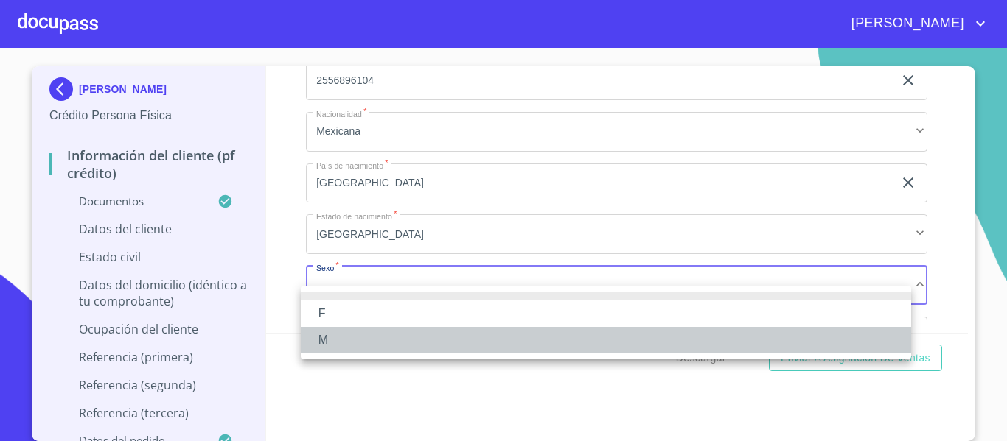
click at [335, 336] on li "M" at bounding box center [606, 340] width 610 height 27
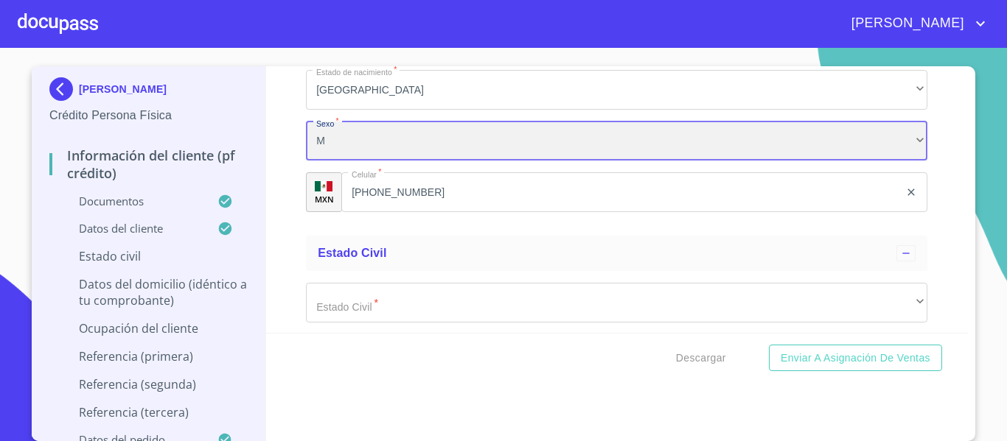
scroll to position [4366, 0]
click at [342, 151] on div "M" at bounding box center [616, 139] width 621 height 40
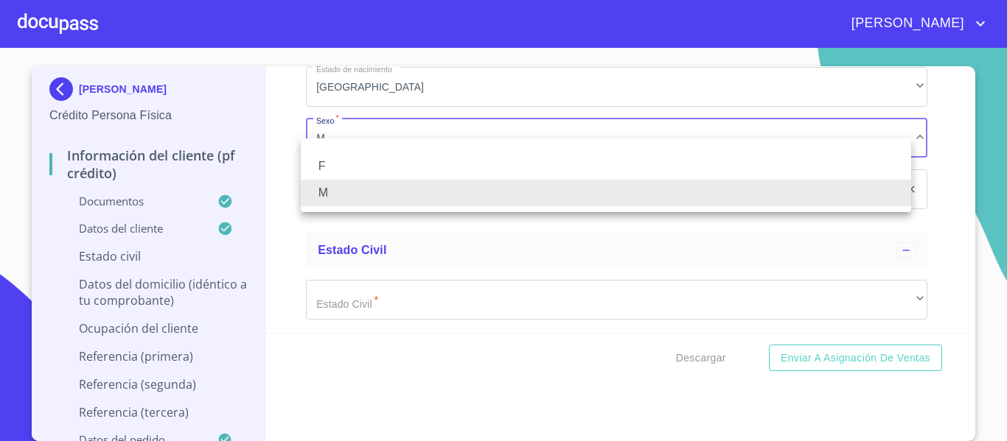
click at [348, 154] on li "F" at bounding box center [606, 166] width 610 height 27
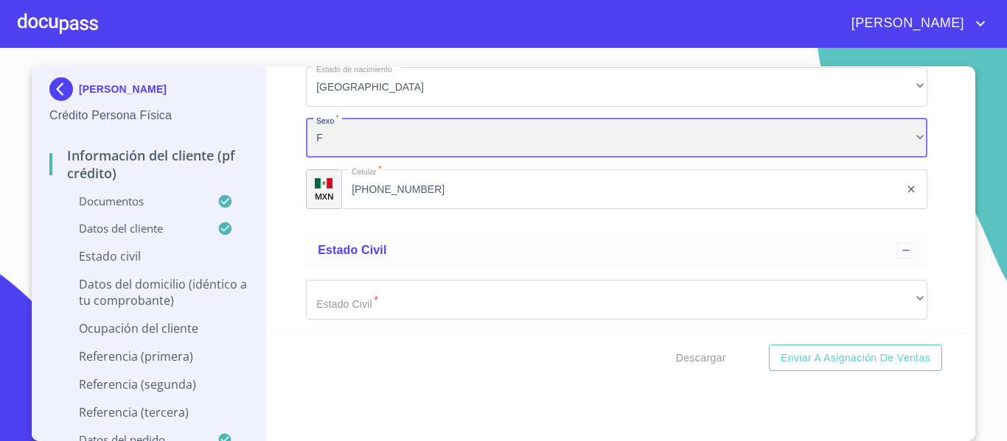
scroll to position [4440, 0]
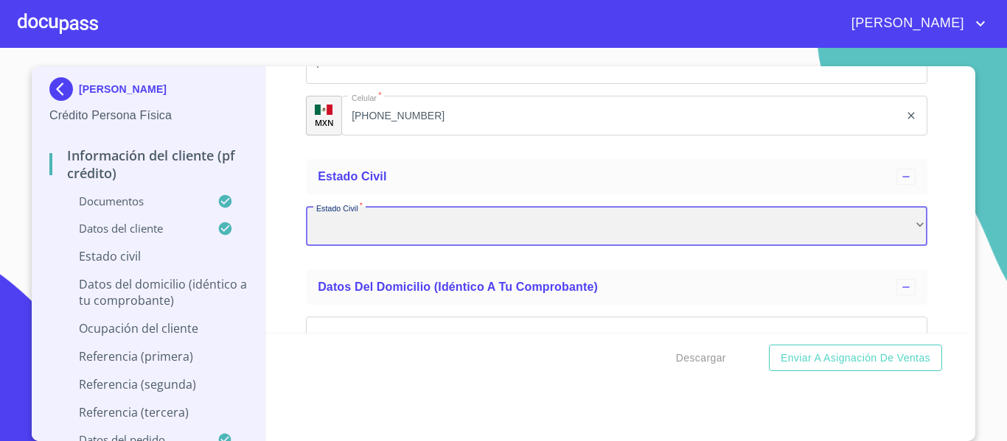
click at [385, 246] on div "​" at bounding box center [616, 226] width 621 height 40
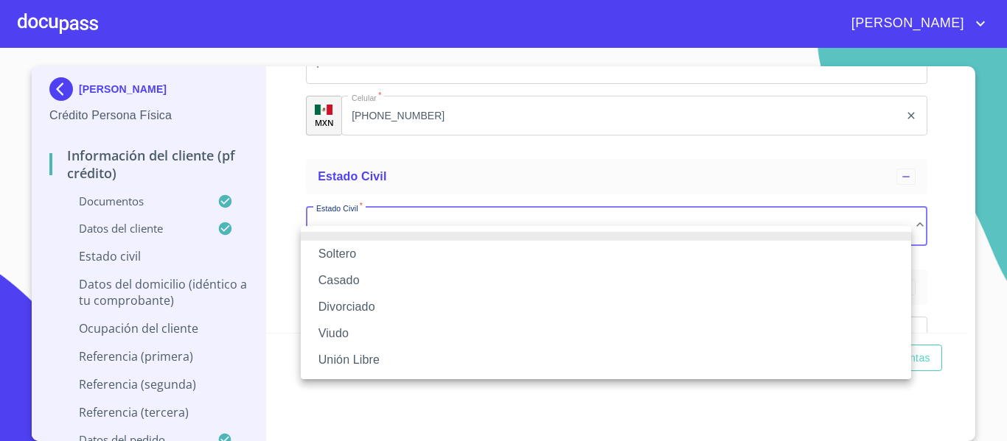
click at [352, 284] on li "Casado" at bounding box center [606, 281] width 610 height 27
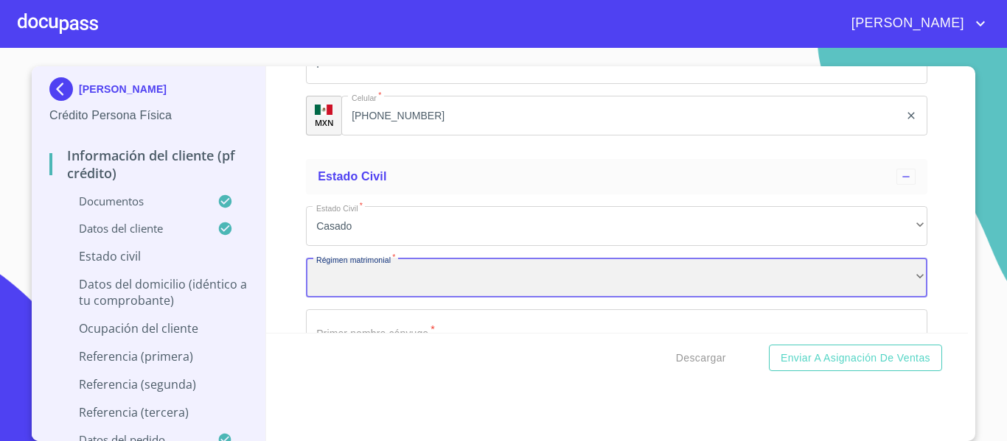
click at [374, 293] on div "​" at bounding box center [616, 278] width 621 height 40
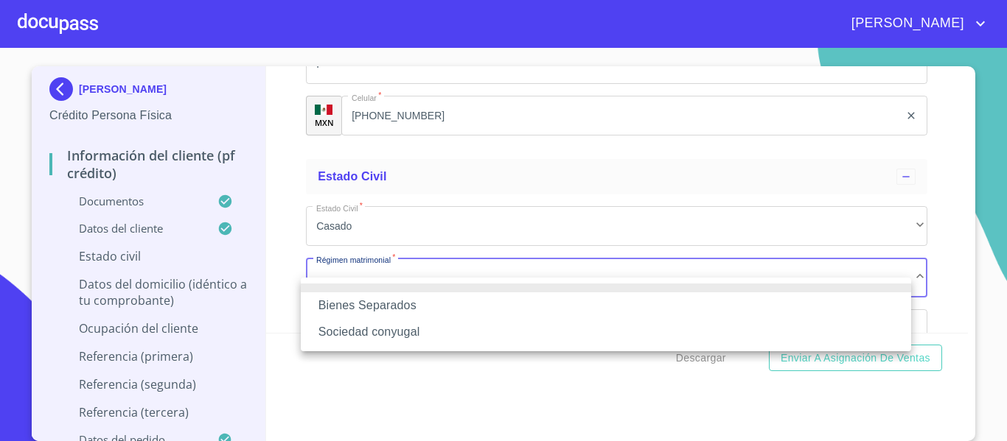
click at [413, 298] on li "Bienes Separados" at bounding box center [606, 306] width 610 height 27
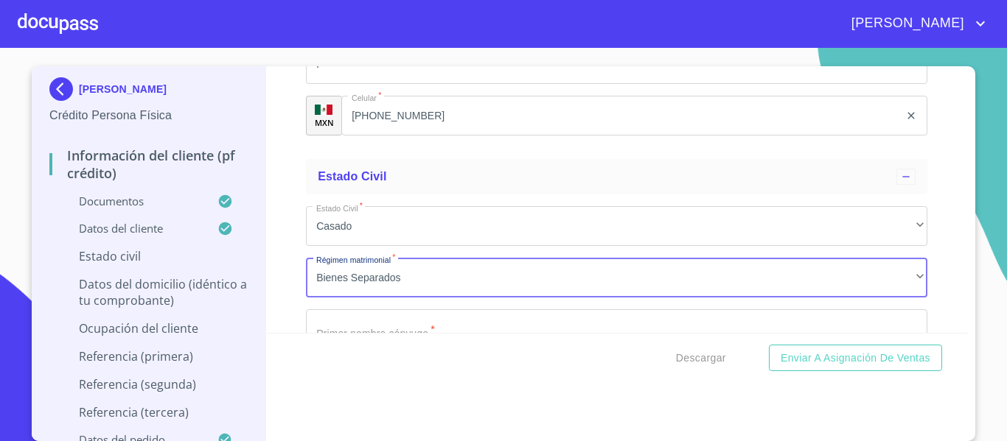
click at [282, 266] on div "Información del cliente (PF crédito) Documentos Documento de identificación.   …" at bounding box center [617, 199] width 702 height 267
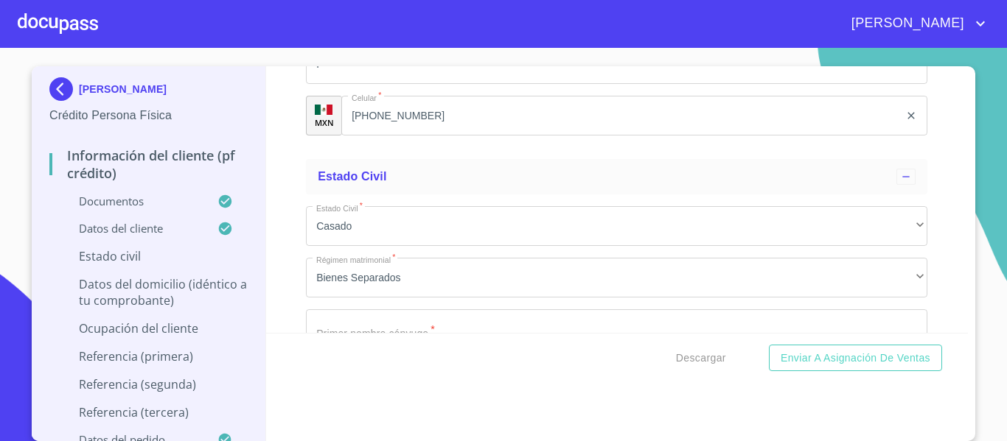
click at [287, 281] on div "Información del cliente (PF crédito) Documentos Documento de identificación.   …" at bounding box center [617, 199] width 702 height 267
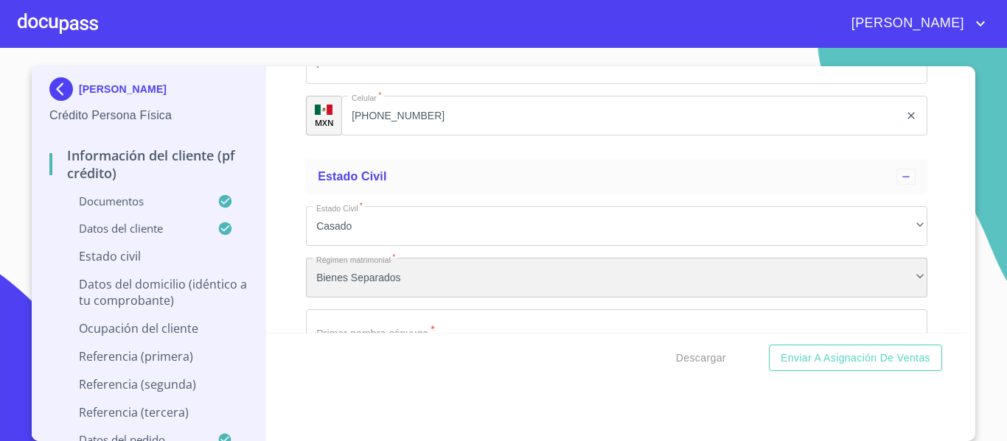
click at [445, 287] on div "Bienes Separados" at bounding box center [616, 278] width 621 height 40
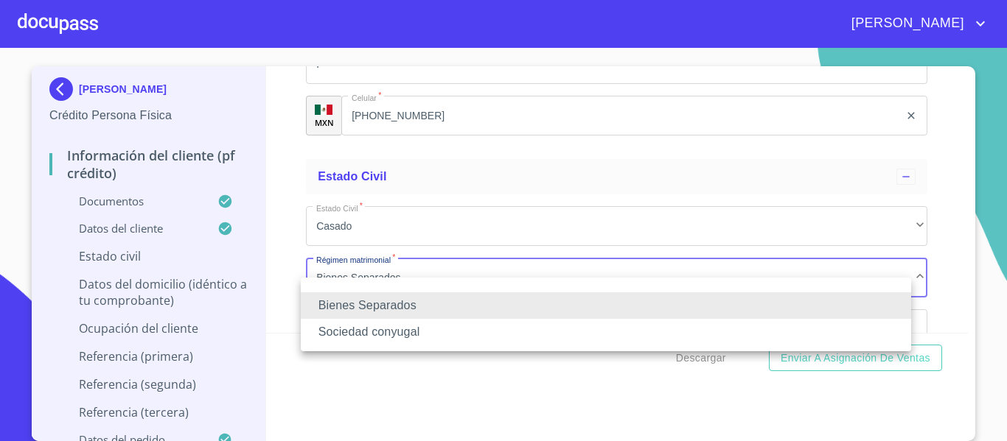
click at [423, 297] on li "Bienes Separados" at bounding box center [606, 306] width 610 height 27
